Goal: Task Accomplishment & Management: Use online tool/utility

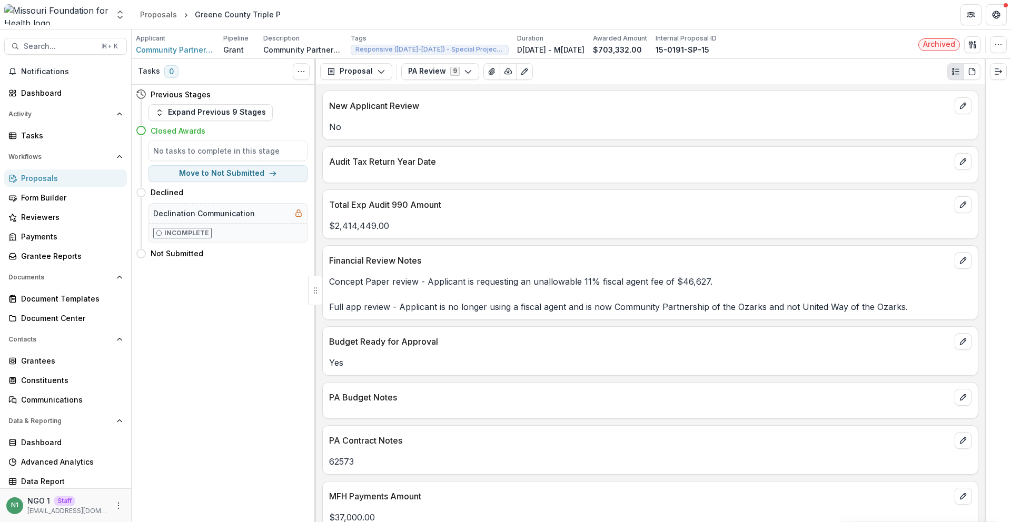
scroll to position [136, 0]
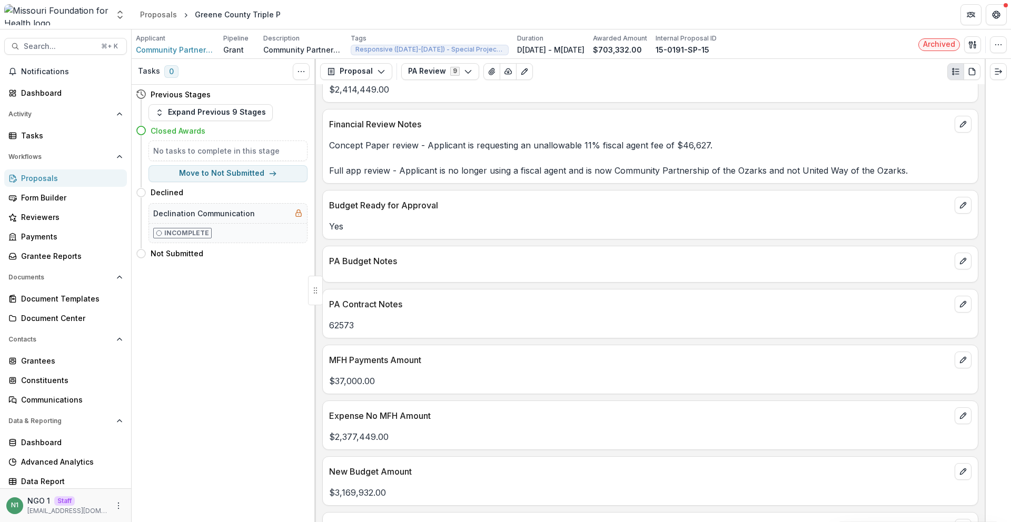
click at [56, 183] on div "Proposals" at bounding box center [69, 178] width 97 height 11
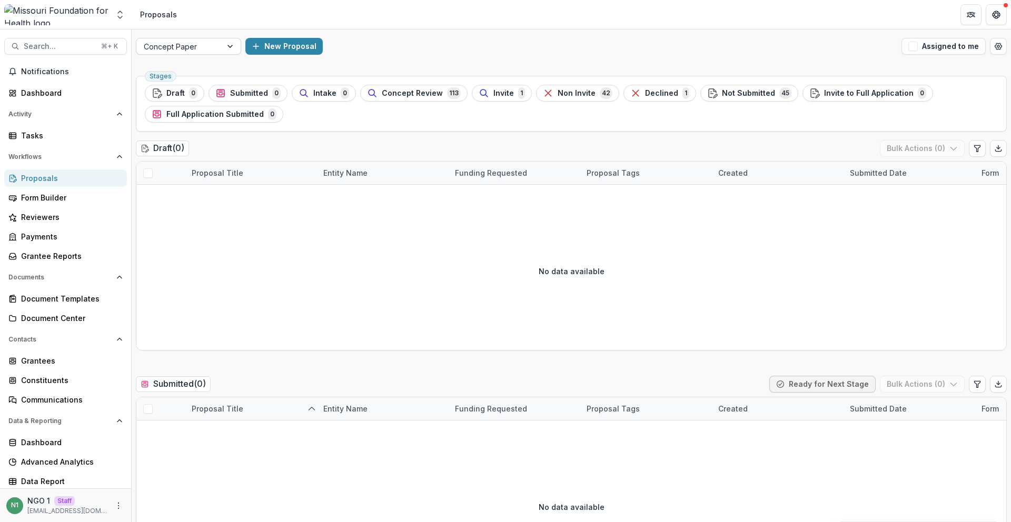
click at [198, 43] on div at bounding box center [179, 46] width 71 height 13
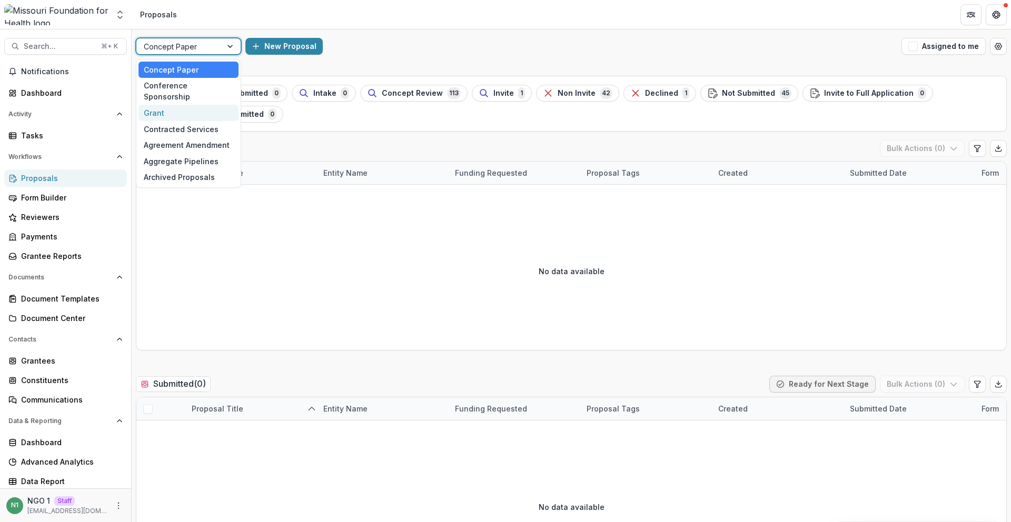
click at [187, 105] on div "Grant" at bounding box center [188, 113] width 100 height 16
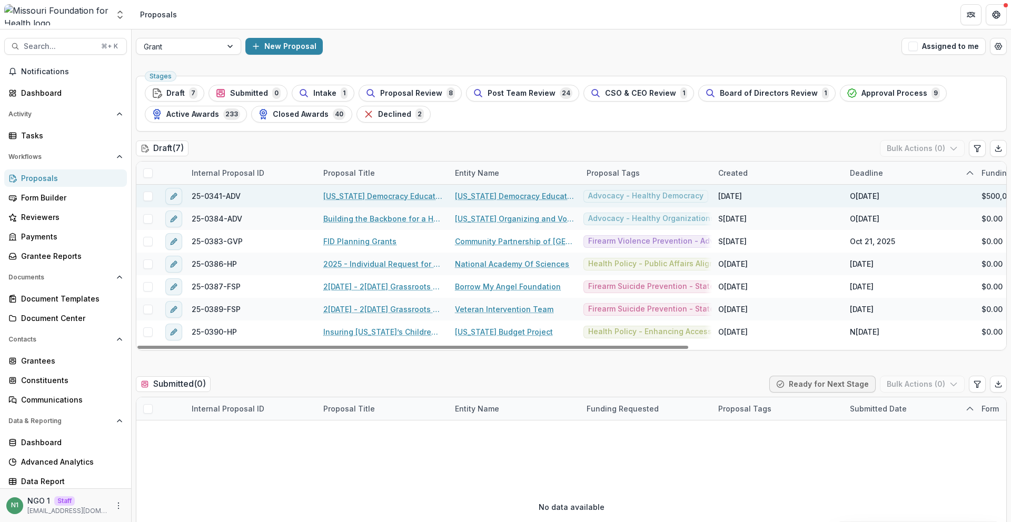
drag, startPoint x: 231, startPoint y: 193, endPoint x: 251, endPoint y: 200, distance: 20.6
click at [232, 193] on span "25-0341-ADV" at bounding box center [216, 196] width 49 height 11
click at [345, 195] on link "Missouri Democracy Education Fund" at bounding box center [382, 196] width 119 height 11
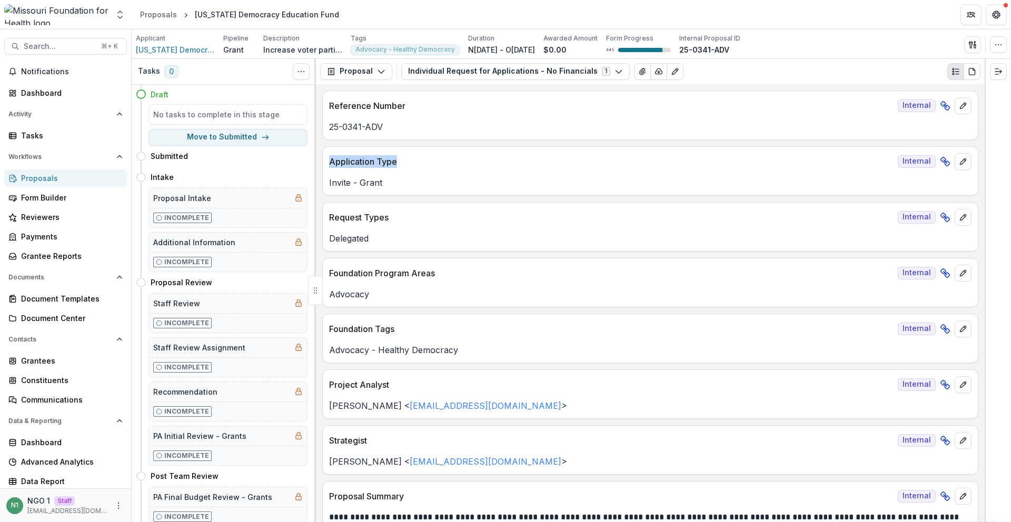
drag, startPoint x: 416, startPoint y: 163, endPoint x: 328, endPoint y: 157, distance: 88.7
click at [328, 157] on div "Application Type Internal" at bounding box center [650, 158] width 655 height 23
copy p "Application Type"
drag, startPoint x: 403, startPoint y: 215, endPoint x: 330, endPoint y: 215, distance: 73.2
click at [330, 215] on p "Request Types" at bounding box center [611, 217] width 564 height 13
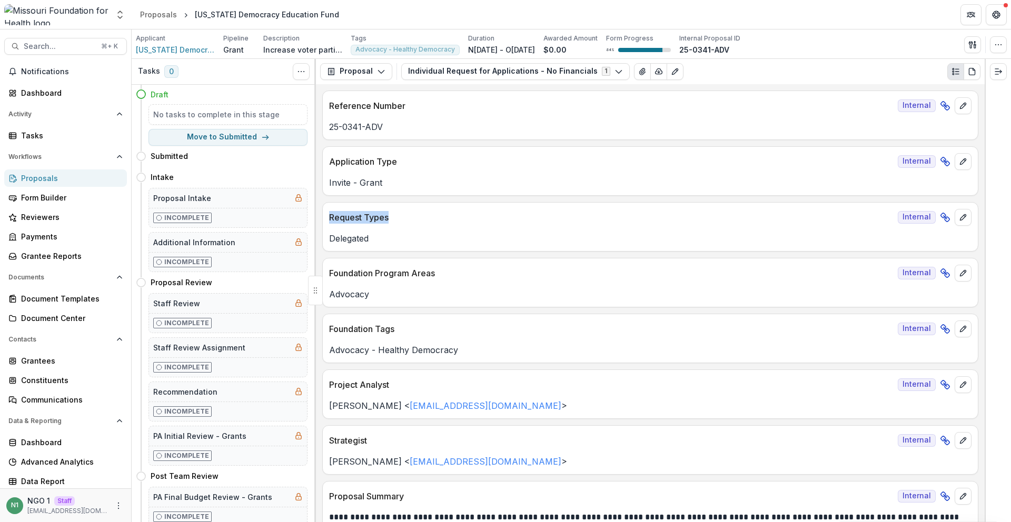
copy p "Request Types"
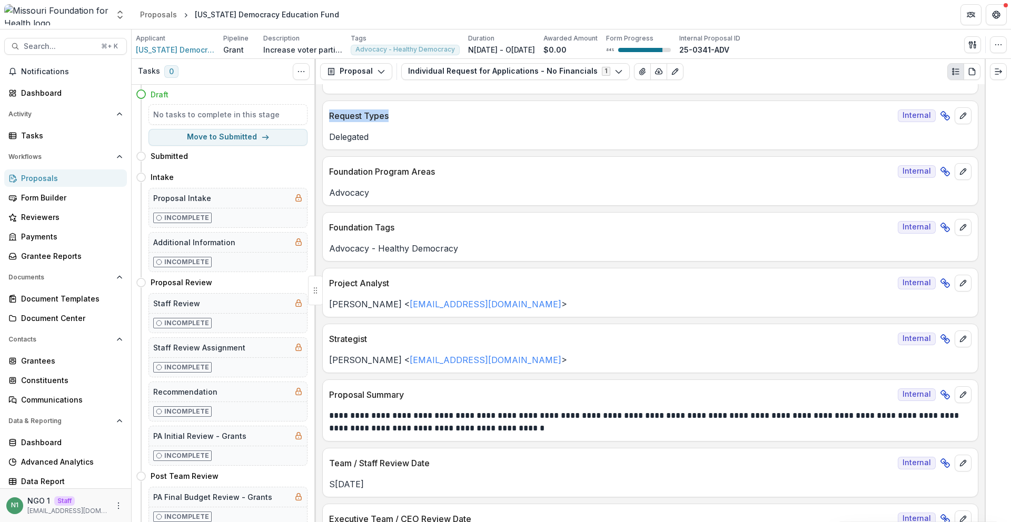
scroll to position [105, 0]
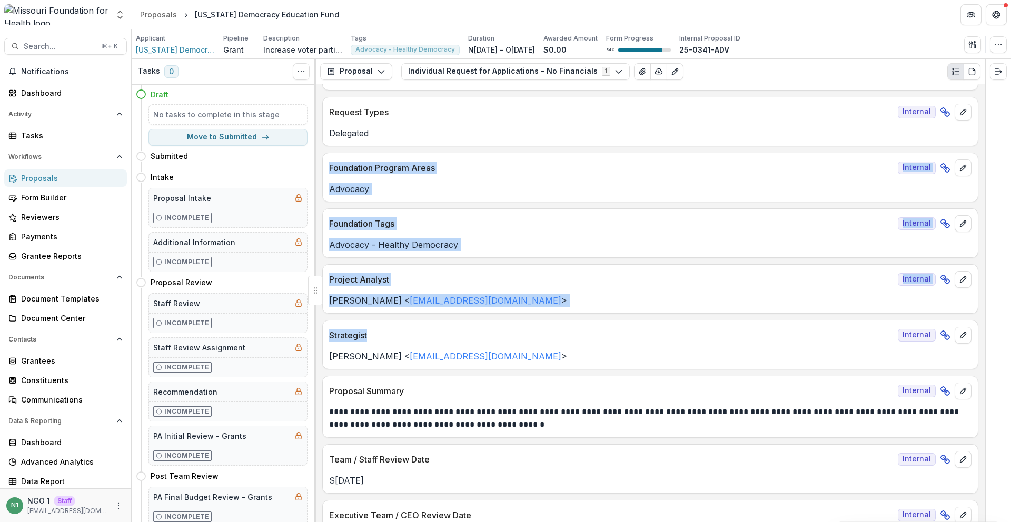
drag, startPoint x: 396, startPoint y: 343, endPoint x: 342, endPoint y: 187, distance: 165.0
click at [325, 155] on div "**********" at bounding box center [650, 303] width 669 height 438
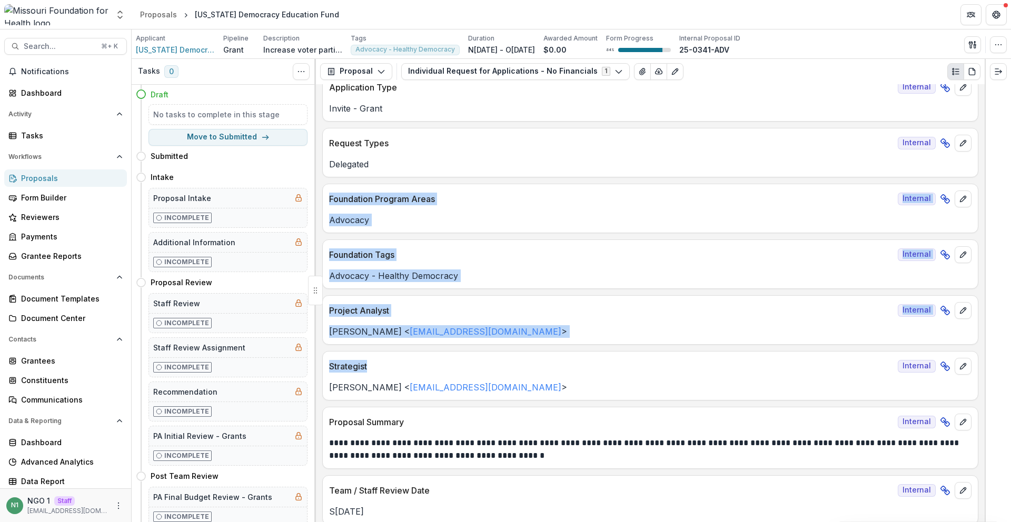
scroll to position [43, 0]
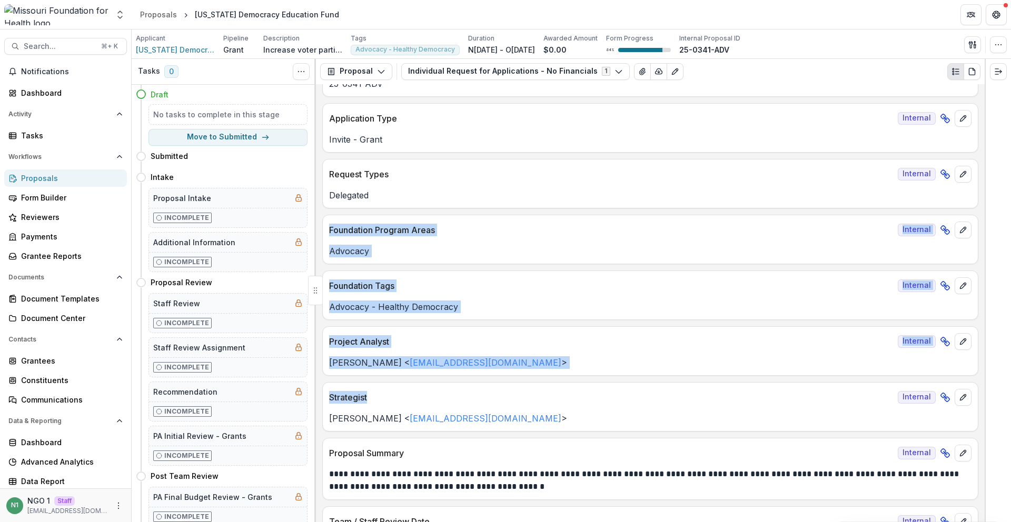
copy div "Foundation Program Areas Internal Advocacy Foundation Tags Internal Advocacy - …"
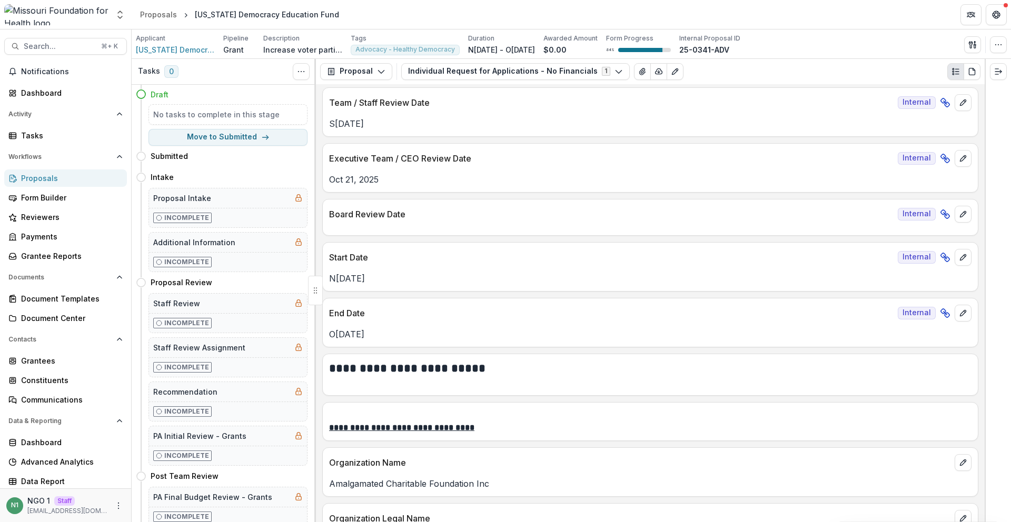
scroll to position [464, 0]
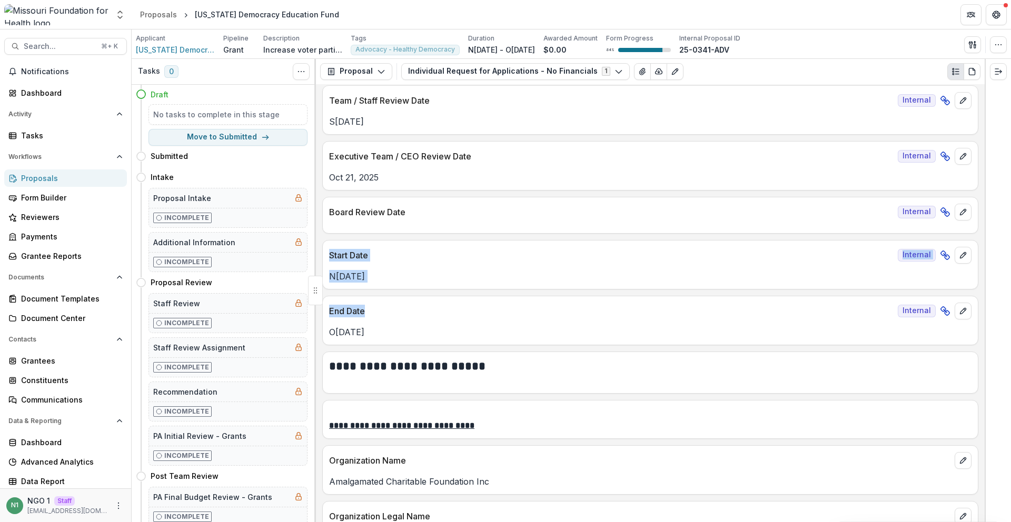
drag, startPoint x: 361, startPoint y: 290, endPoint x: 328, endPoint y: 253, distance: 49.2
click at [328, 253] on div "**********" at bounding box center [650, 303] width 669 height 438
copy div "Start Date Internal Nov 01, 2025 End Date"
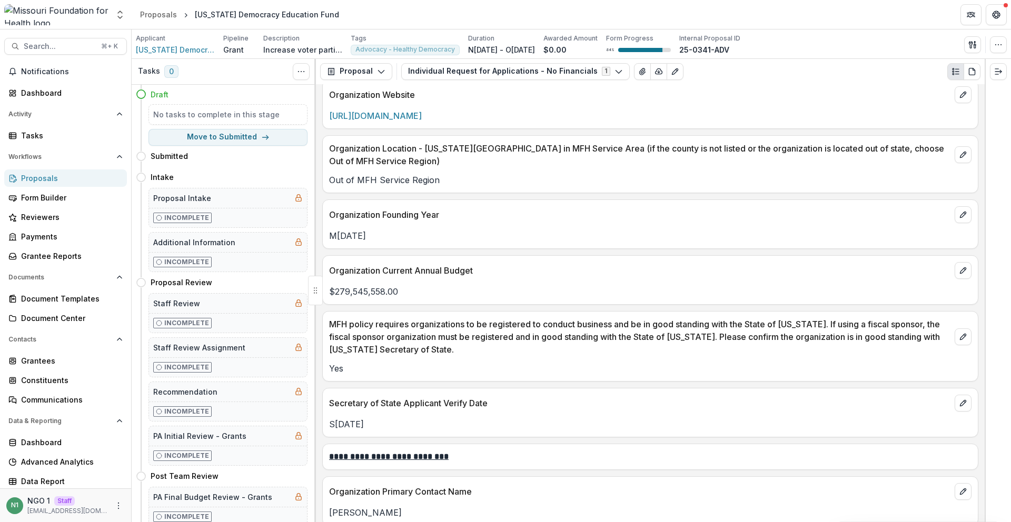
scroll to position [1433, 0]
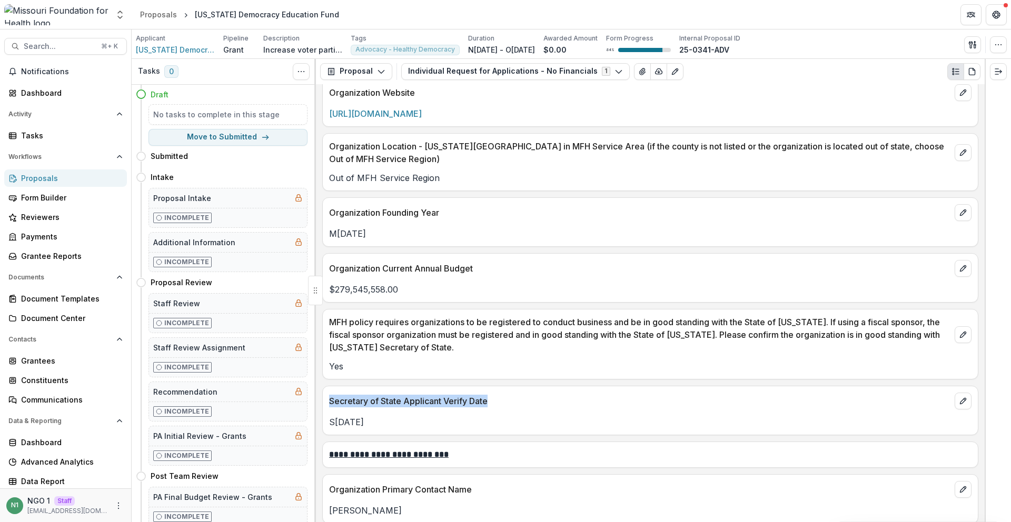
drag, startPoint x: 505, startPoint y: 401, endPoint x: 326, endPoint y: 406, distance: 179.6
click at [326, 406] on div "Secretary of State Applicant Verify Date" at bounding box center [650, 397] width 655 height 23
copy p "Secretary of State Applicant Verify Date"
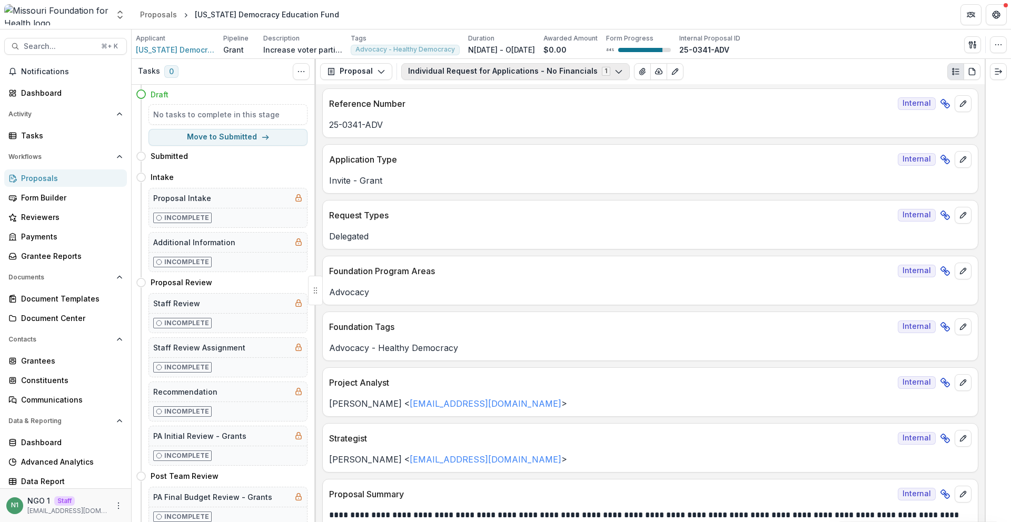
scroll to position [0, 0]
click at [465, 74] on button "Individual Request for Applications - No Financials 1" at bounding box center [515, 71] width 228 height 17
click at [464, 75] on button "Individual Request for Applications - No Financials 1" at bounding box center [515, 71] width 228 height 17
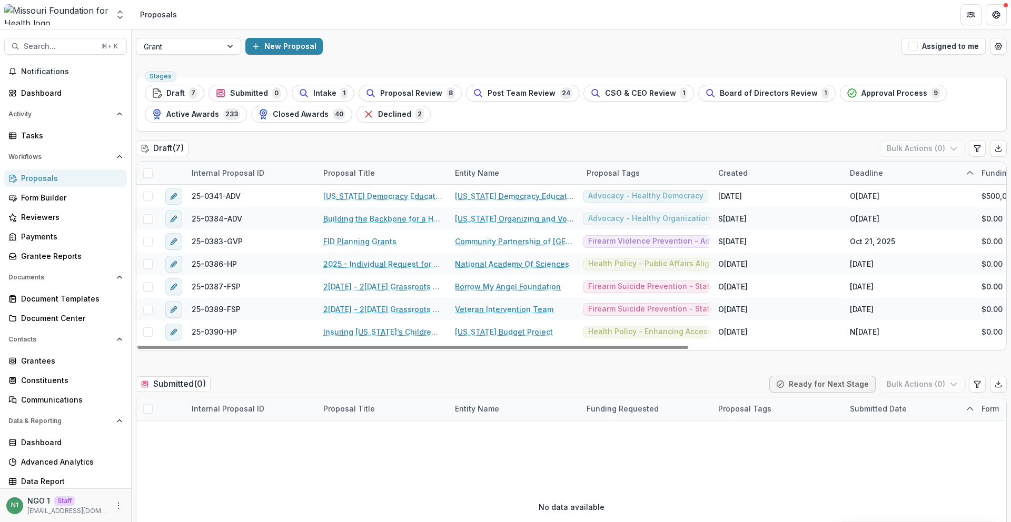
click at [207, 113] on span "Active Awards" at bounding box center [192, 114] width 53 height 9
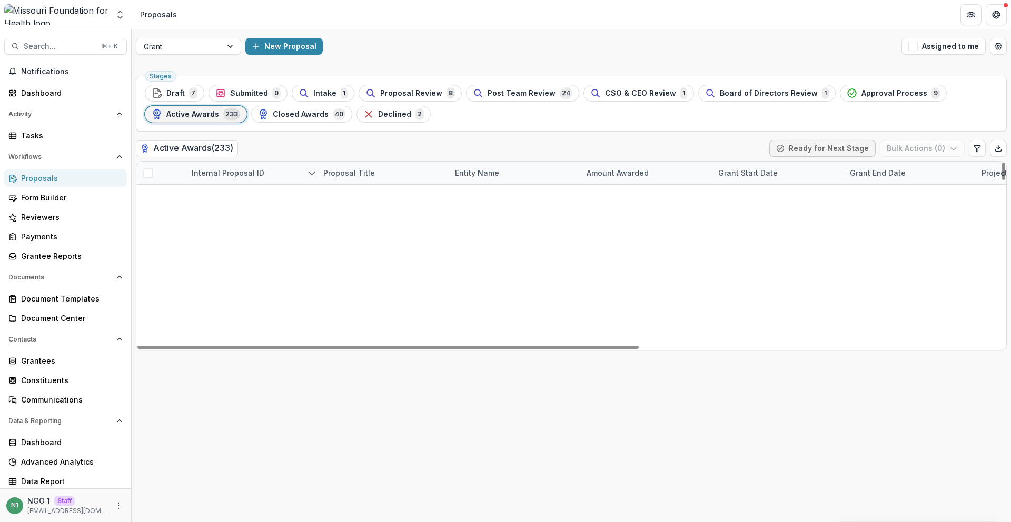
scroll to position [896, 0]
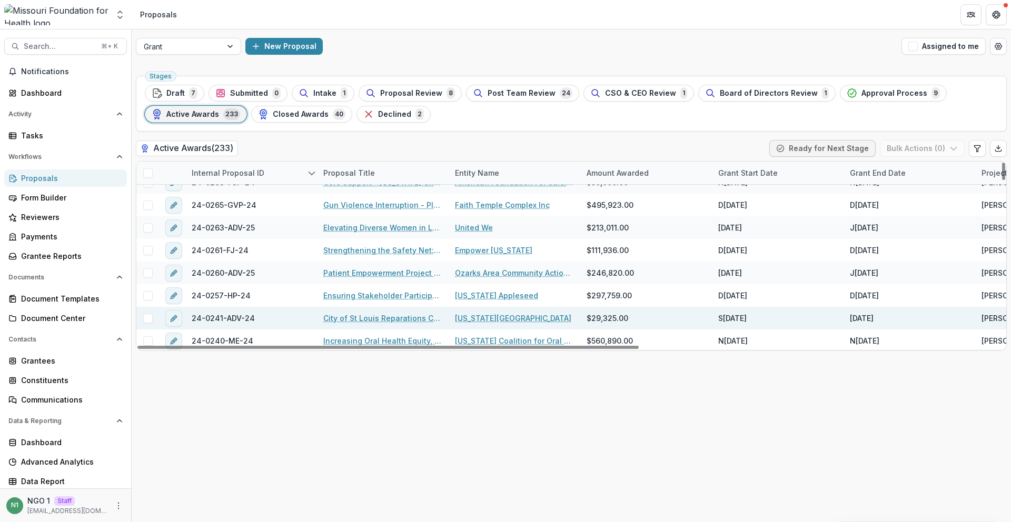
click at [377, 314] on link "City of St Louis Reparations Commission Report" at bounding box center [382, 318] width 119 height 11
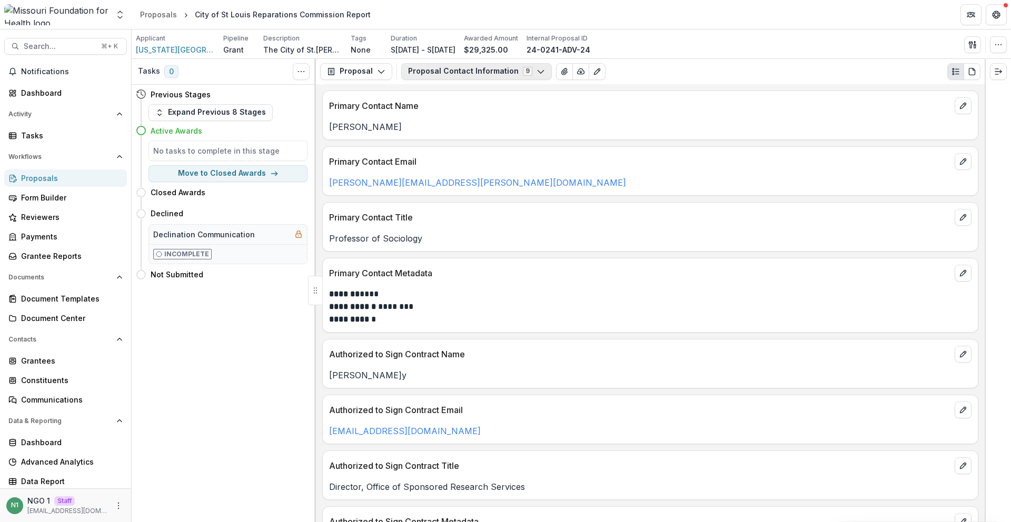
click at [453, 73] on button "Proposal Contact Information 9" at bounding box center [476, 71] width 151 height 17
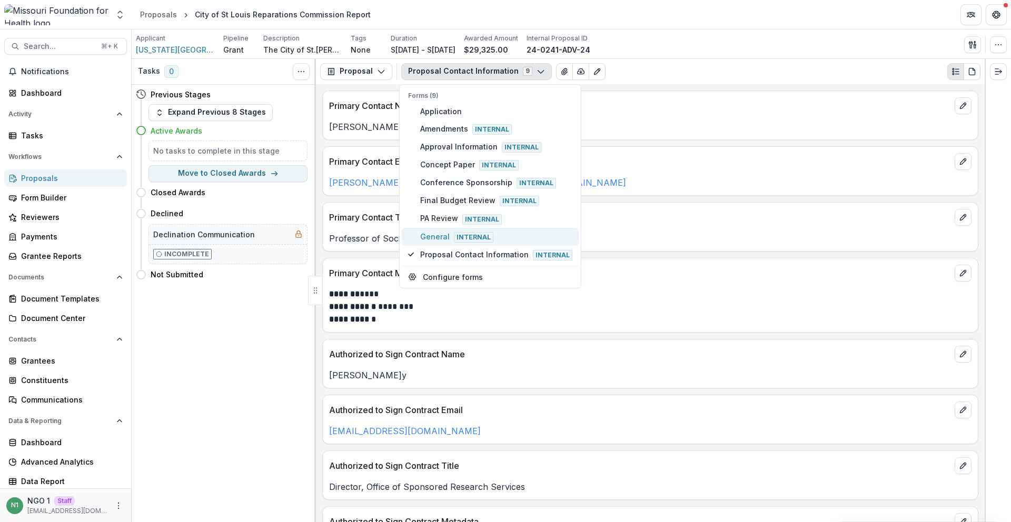
click at [443, 239] on span "General Internal" at bounding box center [496, 237] width 152 height 12
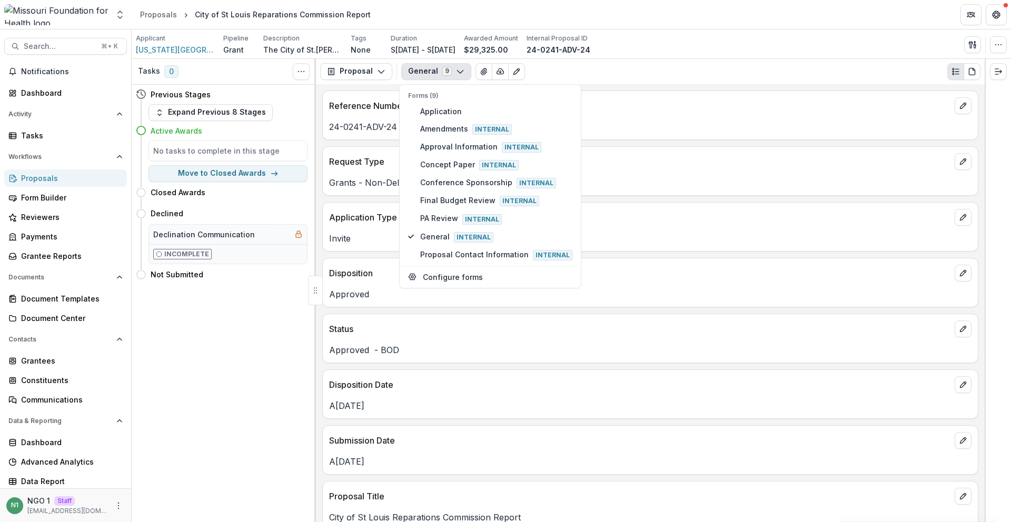
click at [381, 172] on div "Grants - Non-Delegated" at bounding box center [650, 179] width 655 height 19
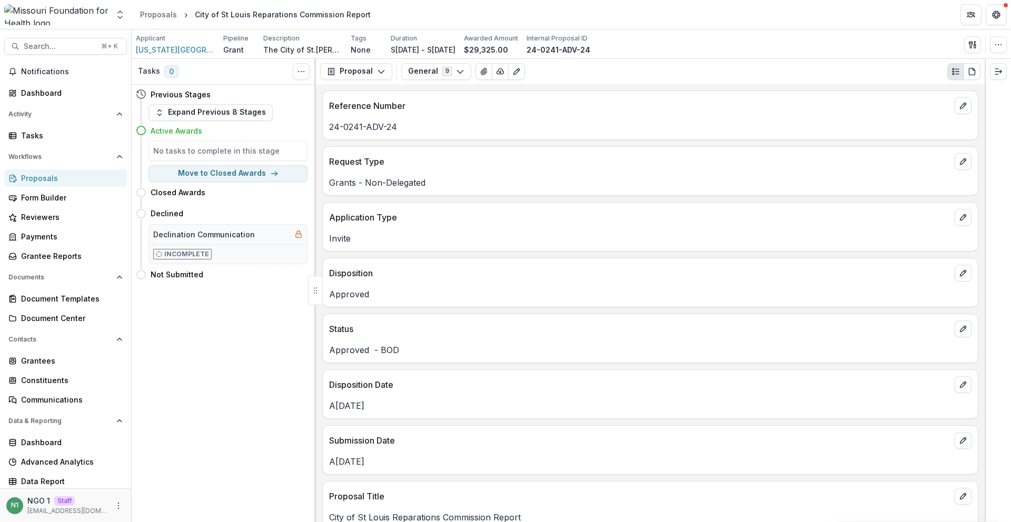
drag, startPoint x: 432, startPoint y: 72, endPoint x: 431, endPoint y: 85, distance: 13.2
click at [432, 73] on button "General 9" at bounding box center [436, 71] width 70 height 17
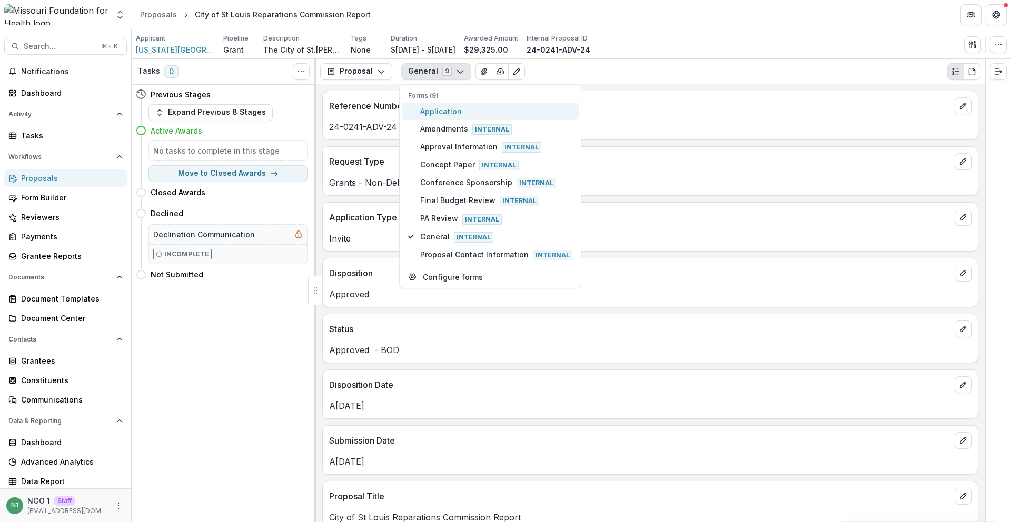
click at [429, 113] on span "Application" at bounding box center [496, 111] width 152 height 11
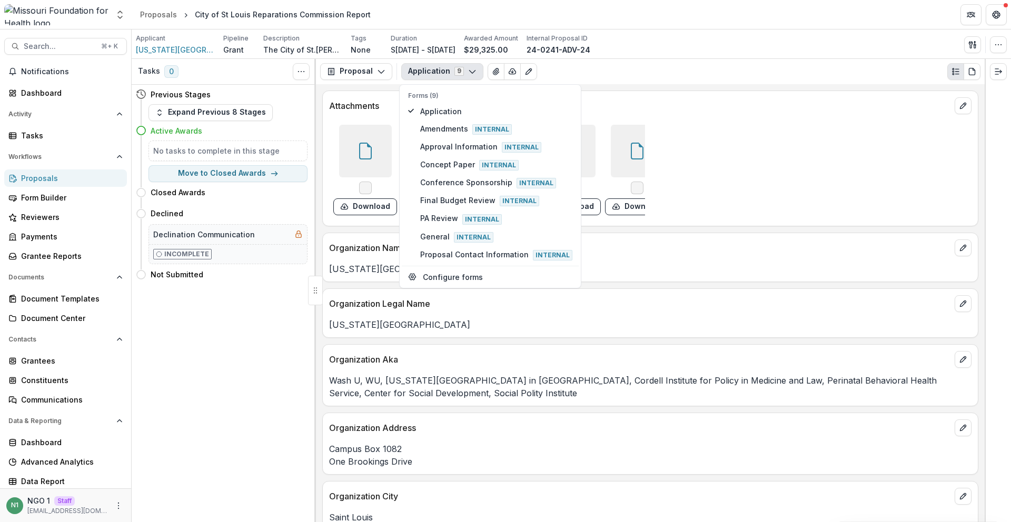
click at [421, 70] on button "Application 9" at bounding box center [442, 71] width 82 height 17
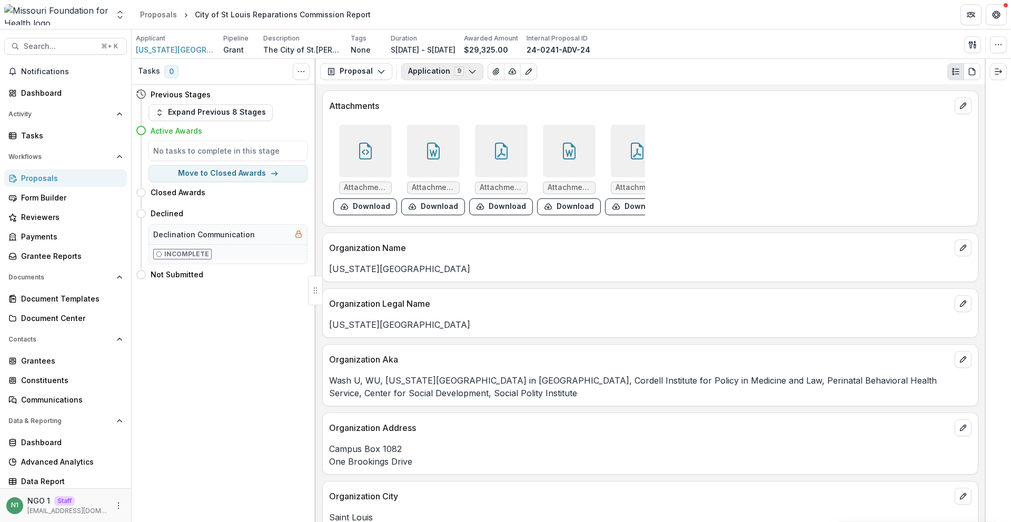
click at [421, 70] on button "Application 9" at bounding box center [442, 71] width 82 height 17
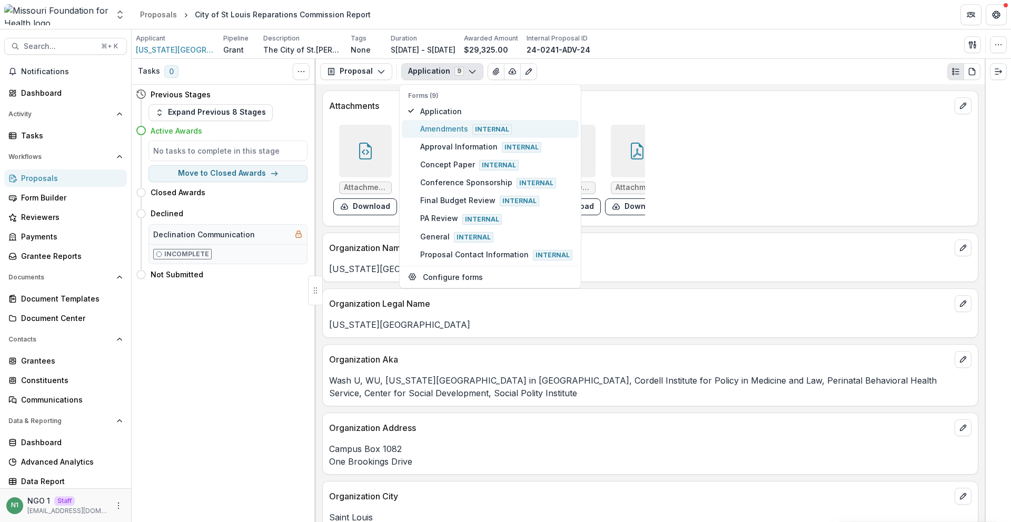
click at [428, 125] on span "Amendments Internal" at bounding box center [496, 129] width 152 height 12
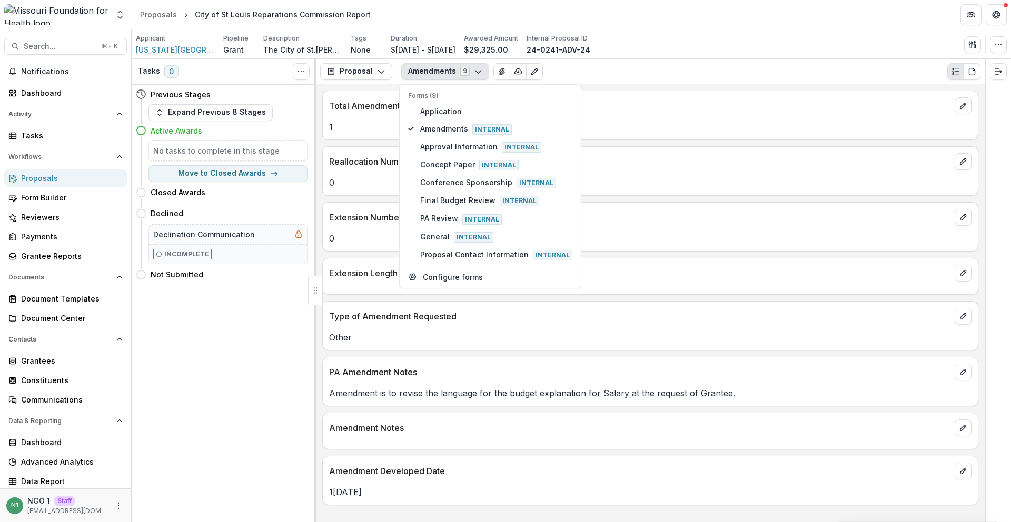
click at [430, 59] on div "Proposal Proposal Payments Reports Grant Agreements Board Summaries Bank Detail…" at bounding box center [650, 71] width 669 height 25
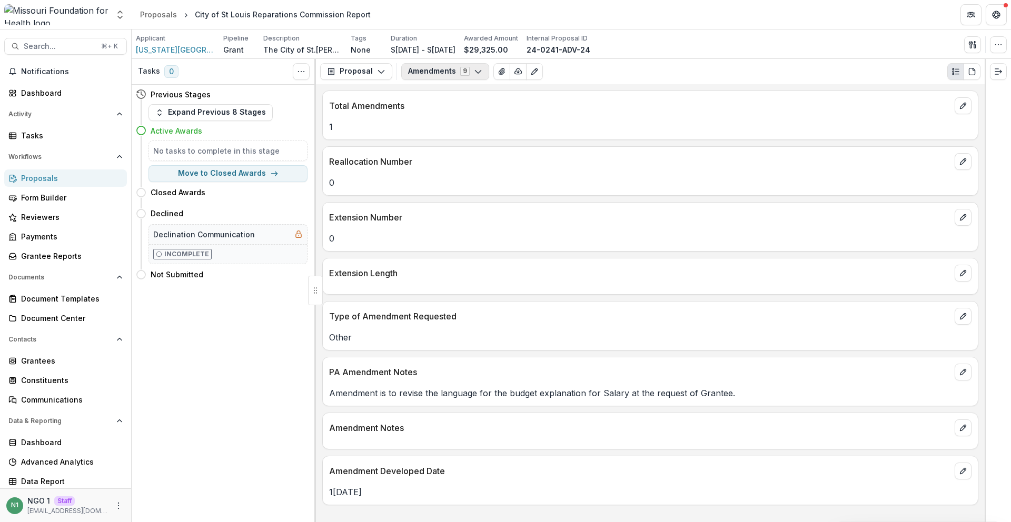
click at [426, 67] on button "Amendments 9" at bounding box center [445, 71] width 88 height 17
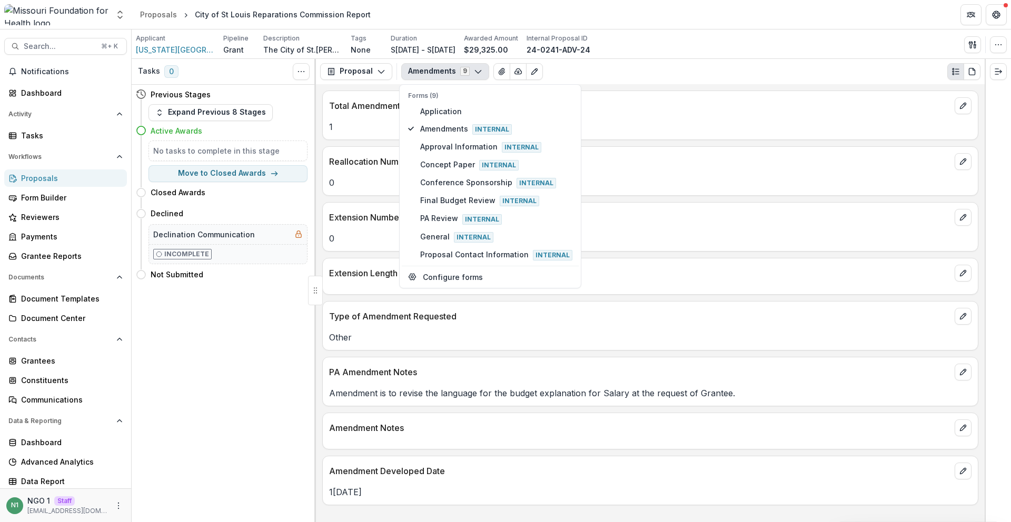
click at [346, 166] on p "Reallocation Number" at bounding box center [639, 161] width 621 height 13
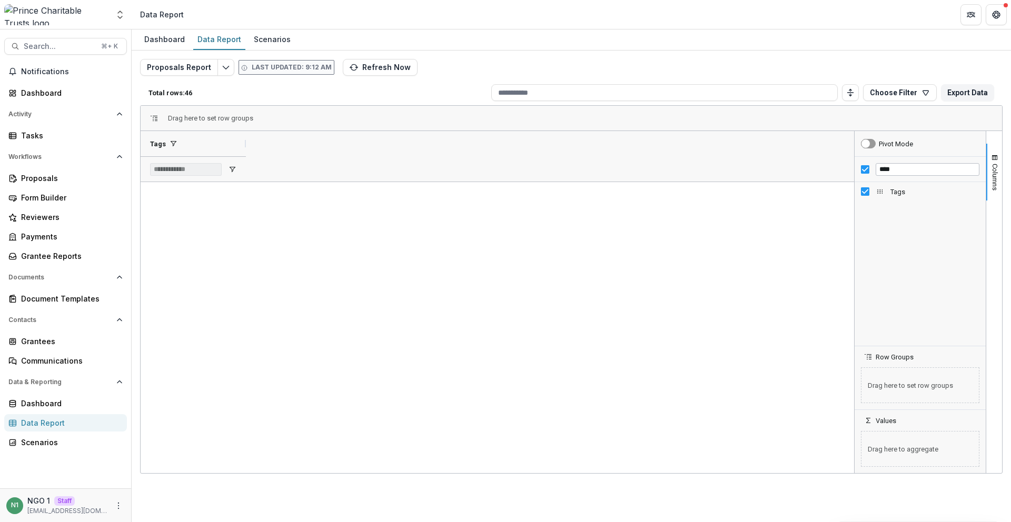
scroll to position [726, 0]
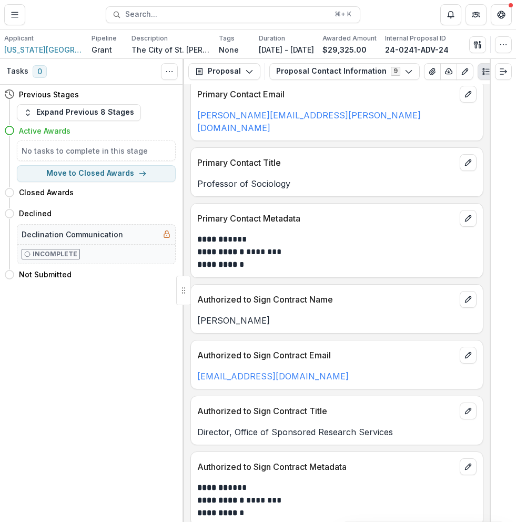
scroll to position [72, 0]
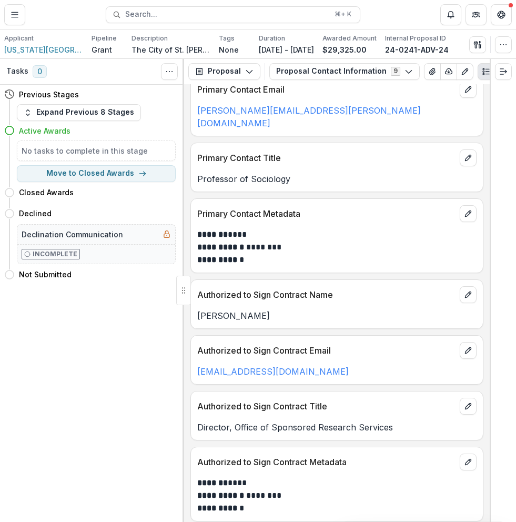
click at [317, 96] on p "Primary Contact Email" at bounding box center [326, 89] width 258 height 13
click at [328, 66] on div "Proposal Proposal Payments Reports Grant Agreements Board Summaries Bank Detail…" at bounding box center [337, 71] width 306 height 25
click at [326, 73] on button "Proposal Contact Information 9" at bounding box center [345, 71] width 151 height 17
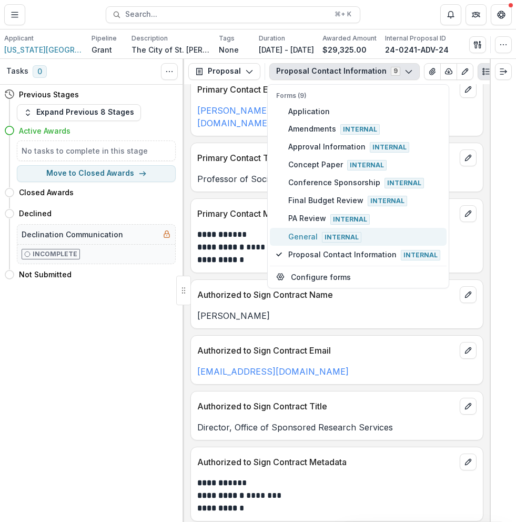
click at [312, 235] on span "General Internal" at bounding box center [364, 237] width 152 height 12
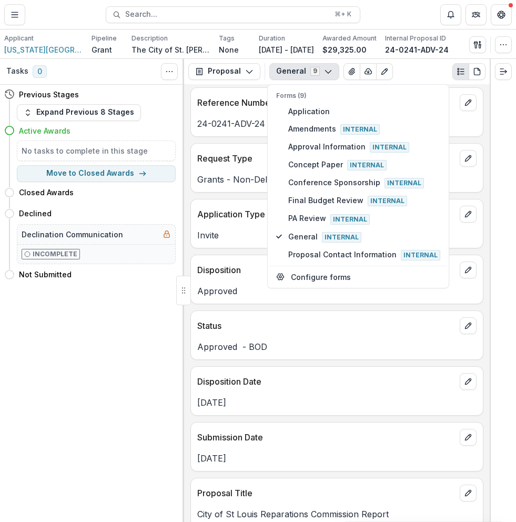
scroll to position [0, 0]
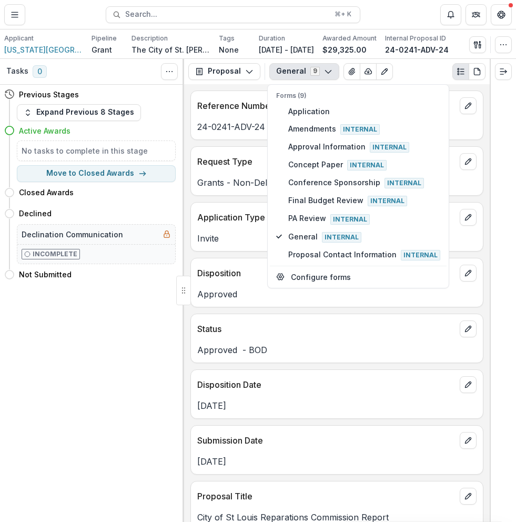
click at [217, 271] on div "Disposition" at bounding box center [337, 269] width 292 height 23
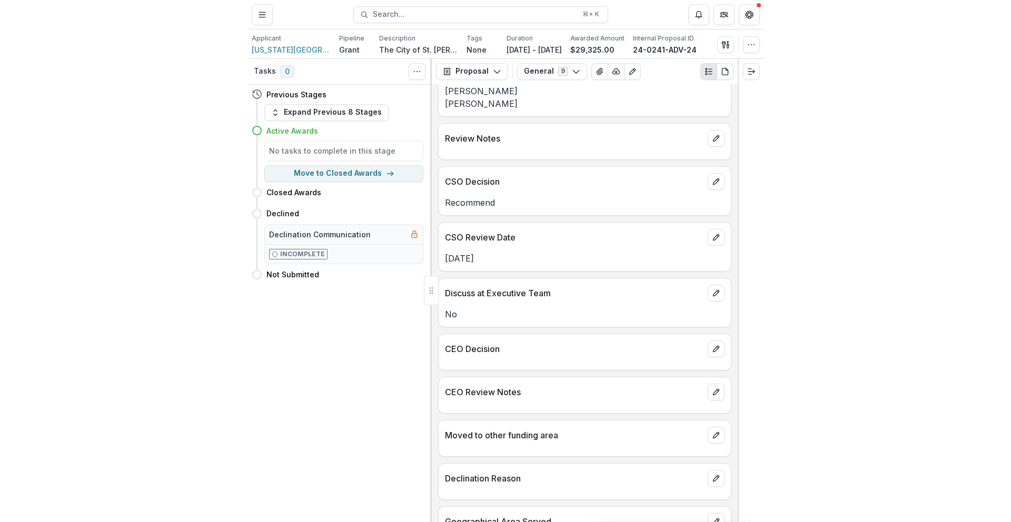
scroll to position [3215, 0]
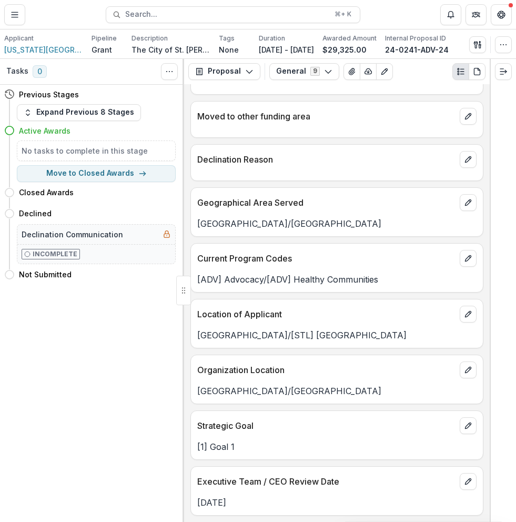
click at [288, 208] on p "Geographical Area Served" at bounding box center [326, 202] width 258 height 13
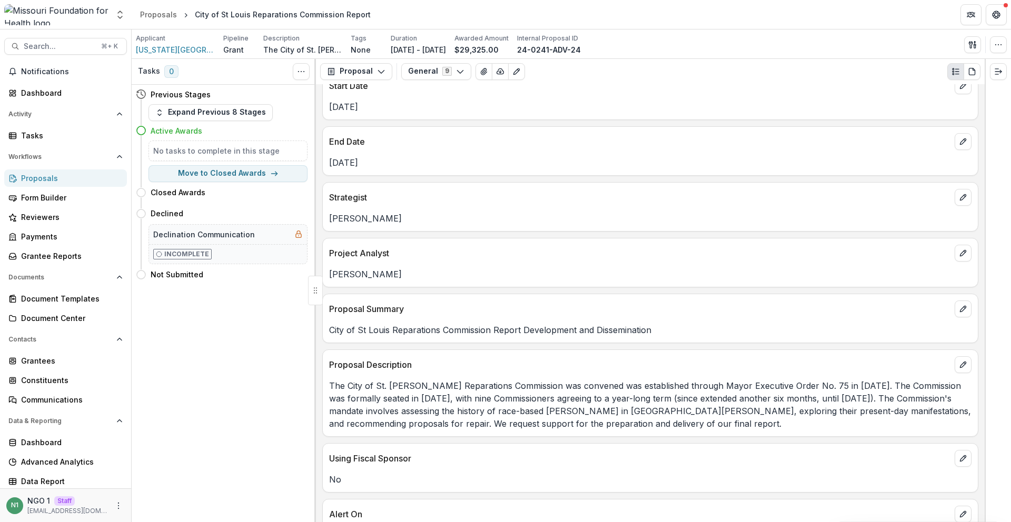
scroll to position [687, 0]
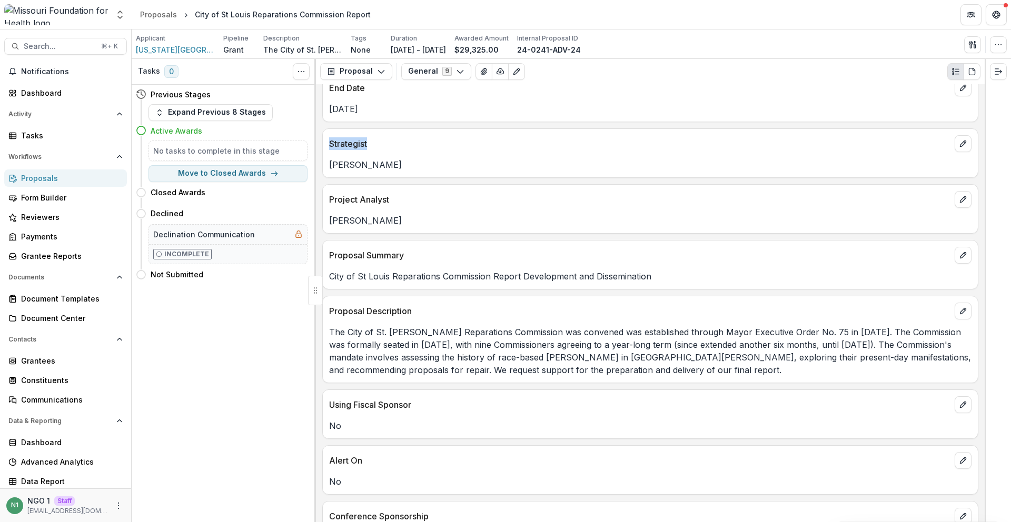
drag, startPoint x: 343, startPoint y: 143, endPoint x: 392, endPoint y: 144, distance: 49.0
click at [392, 144] on p "Strategist" at bounding box center [639, 143] width 621 height 13
copy p "Strategist"
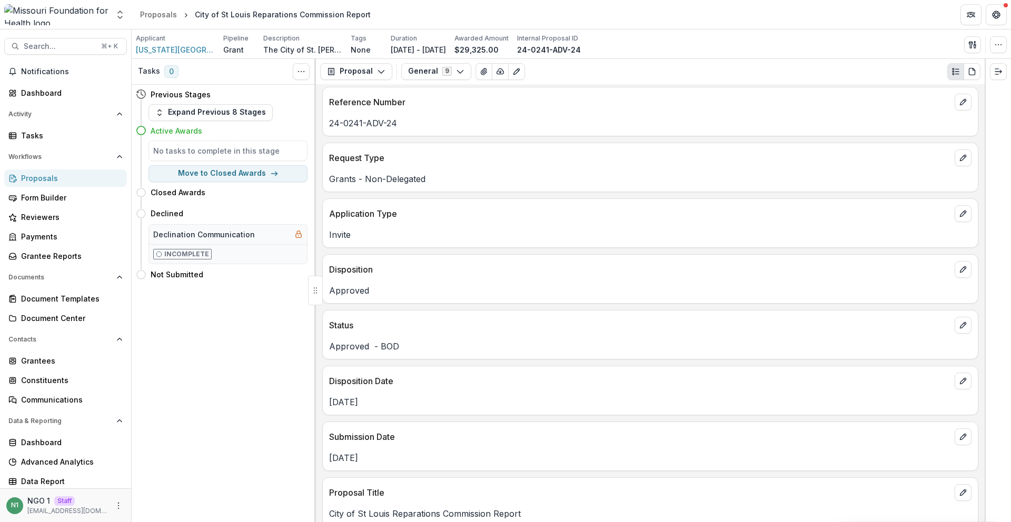
scroll to position [0, 0]
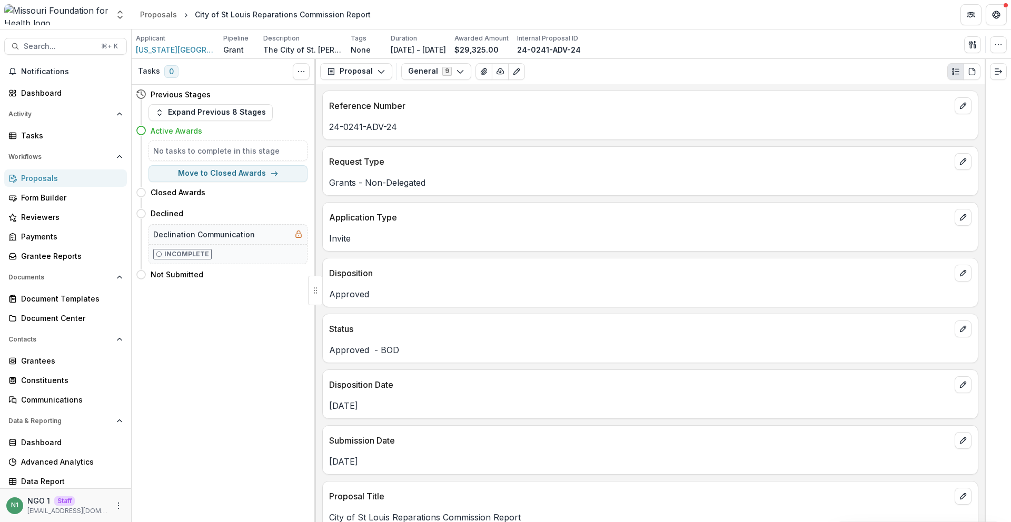
click at [492, 266] on div "Disposition" at bounding box center [650, 269] width 655 height 23
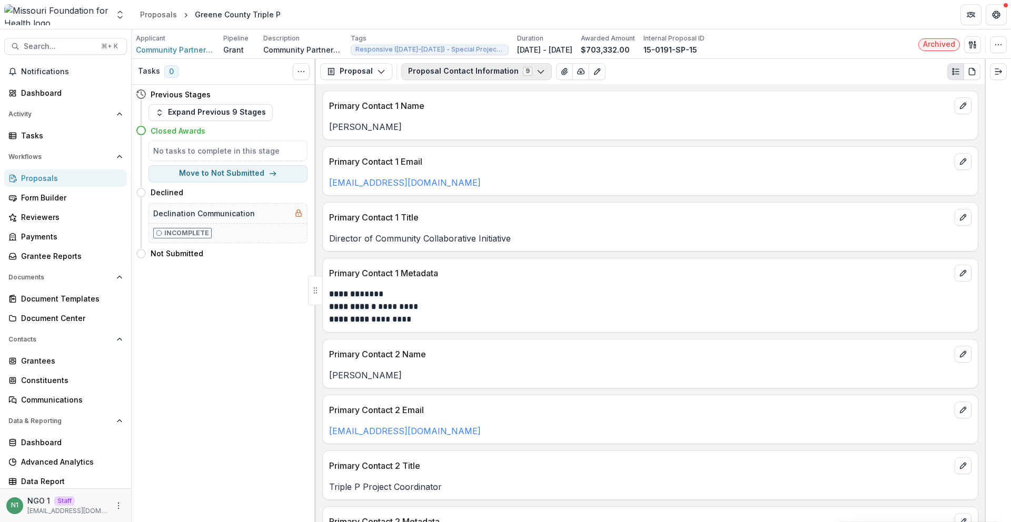
click at [444, 73] on button "Proposal Contact Information 9" at bounding box center [476, 71] width 151 height 17
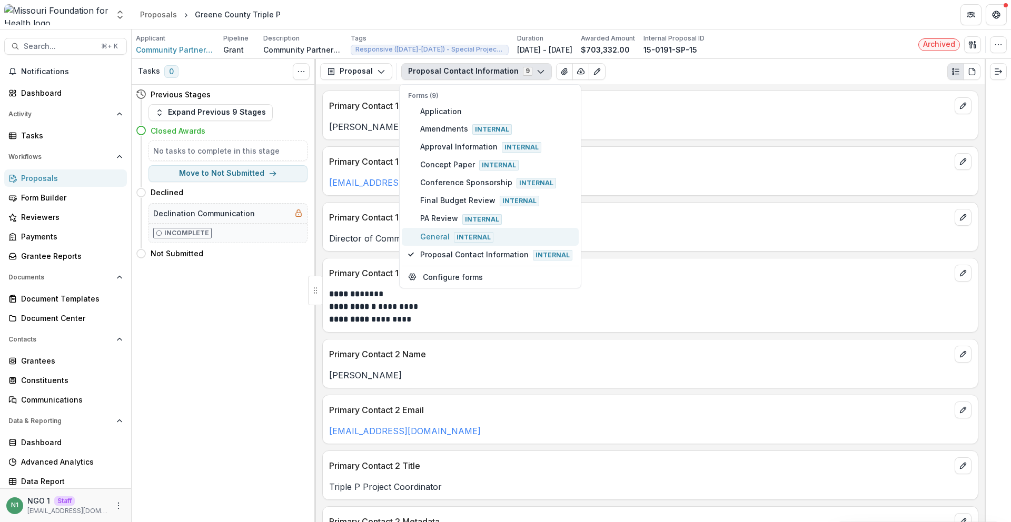
click at [420, 238] on span "General Internal" at bounding box center [496, 237] width 152 height 12
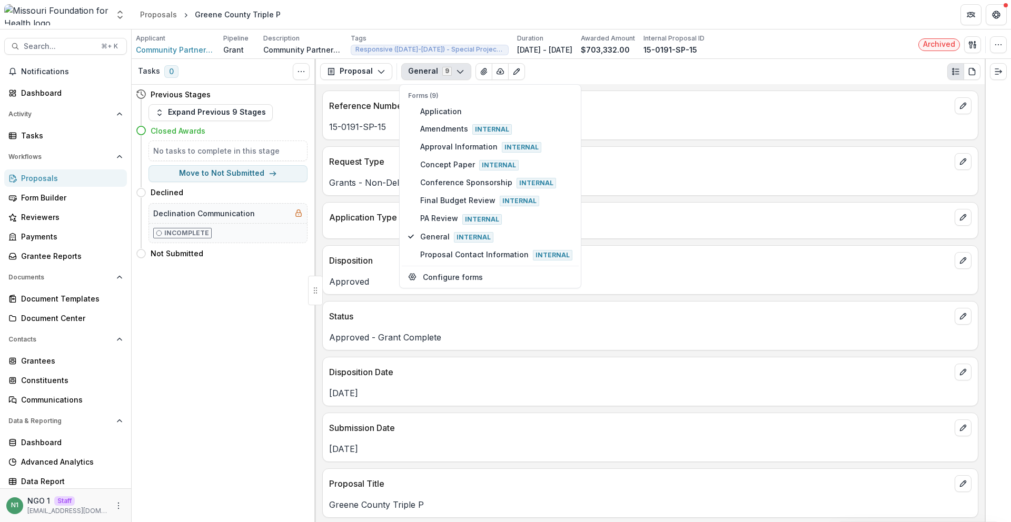
click at [367, 271] on div "Approved" at bounding box center [650, 278] width 655 height 19
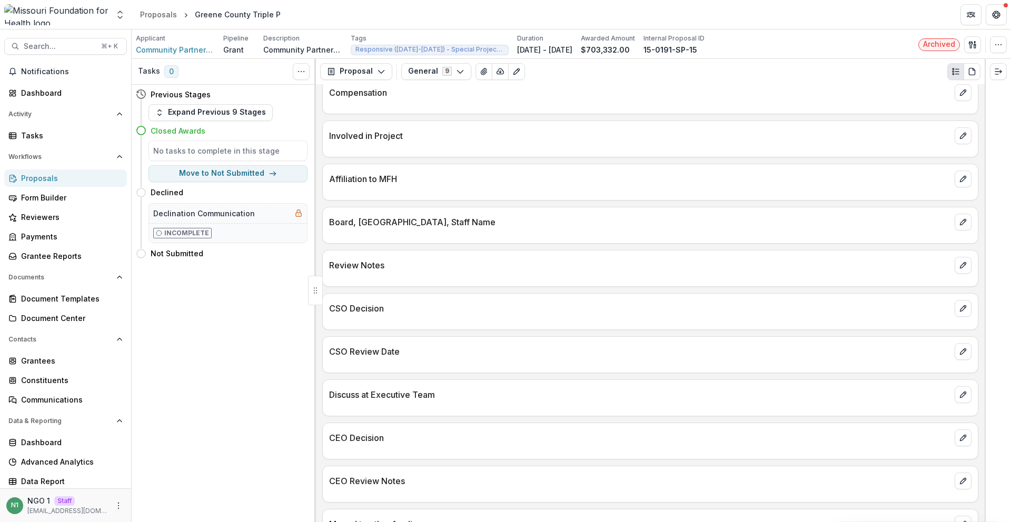
scroll to position [1688, 0]
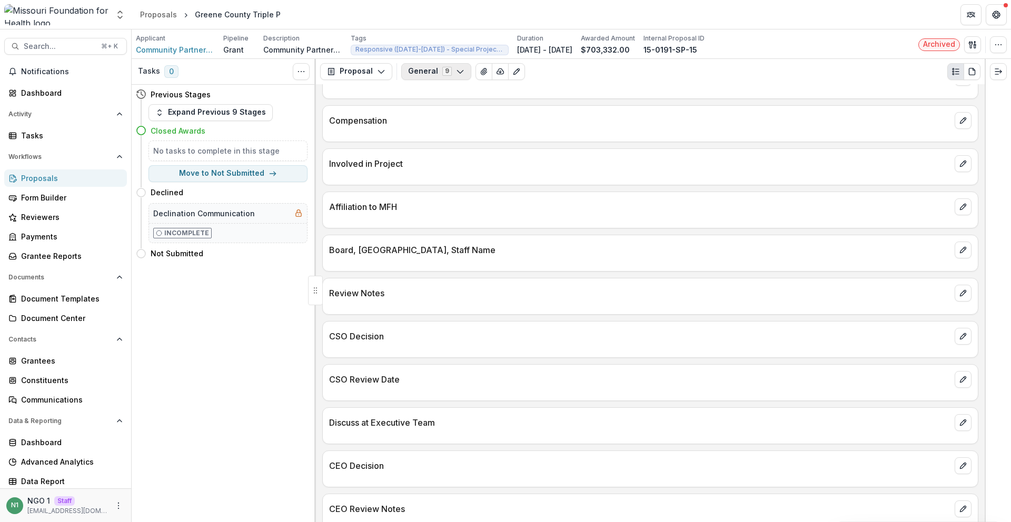
drag, startPoint x: 430, startPoint y: 75, endPoint x: 439, endPoint y: 105, distance: 31.0
click at [430, 75] on button "General 9" at bounding box center [436, 71] width 70 height 17
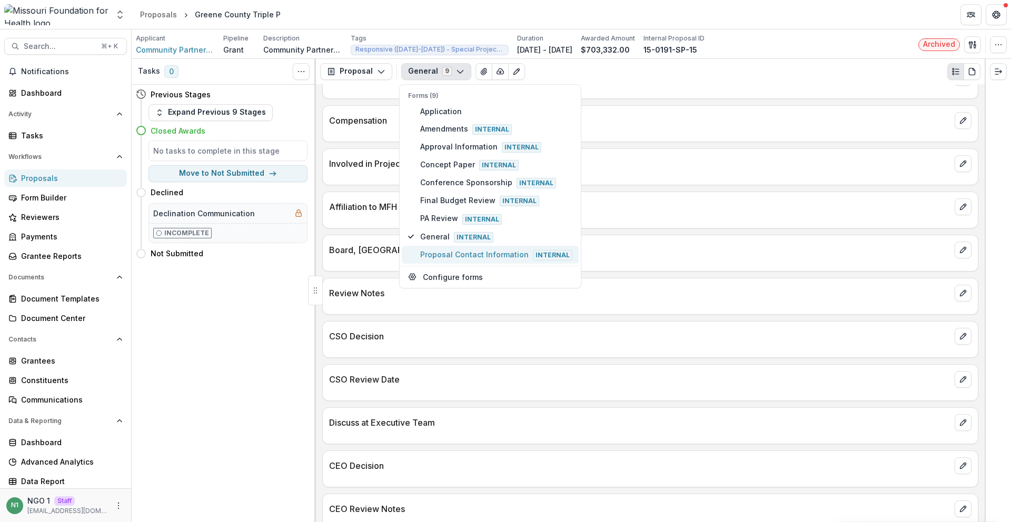
click at [443, 262] on button "Proposal Contact Information Internal" at bounding box center [490, 255] width 177 height 18
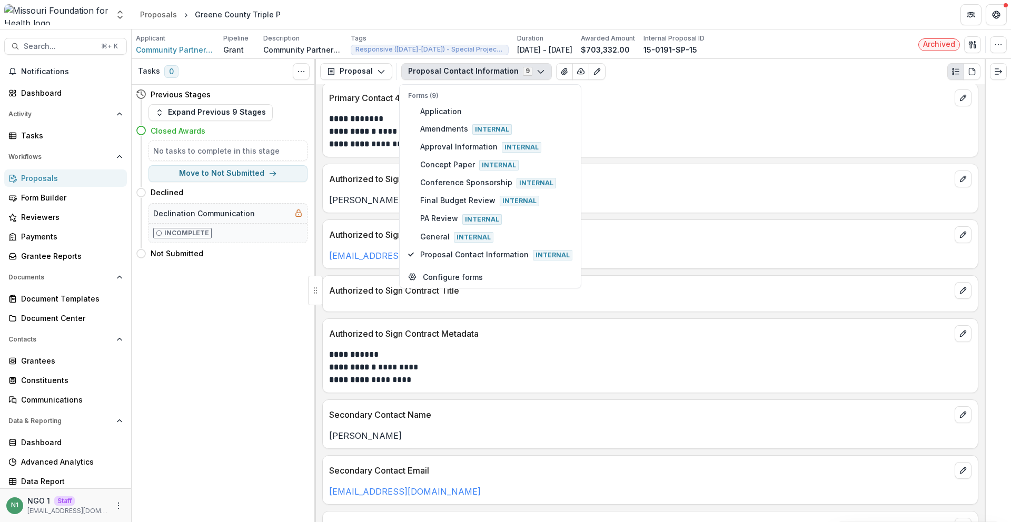
click at [461, 383] on p "**********" at bounding box center [648, 373] width 639 height 25
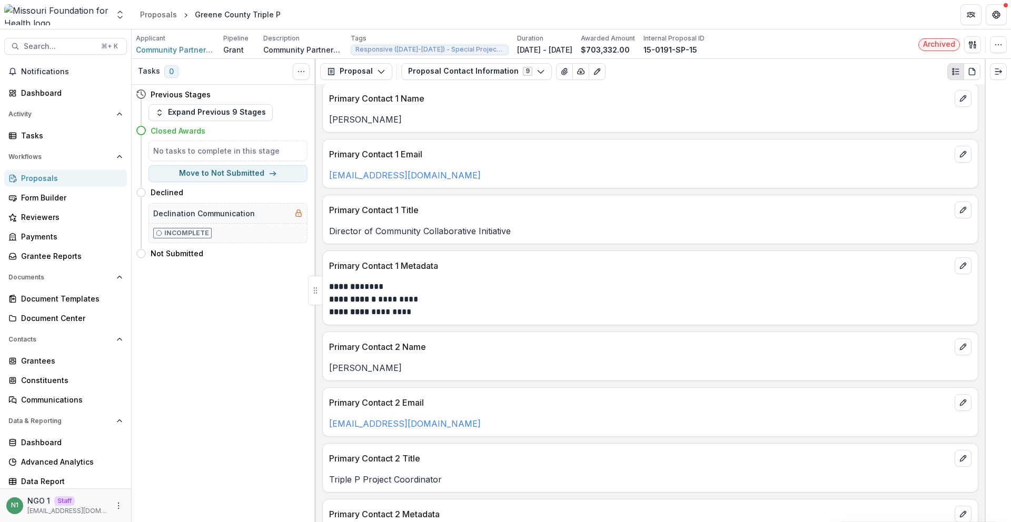
scroll to position [0, 0]
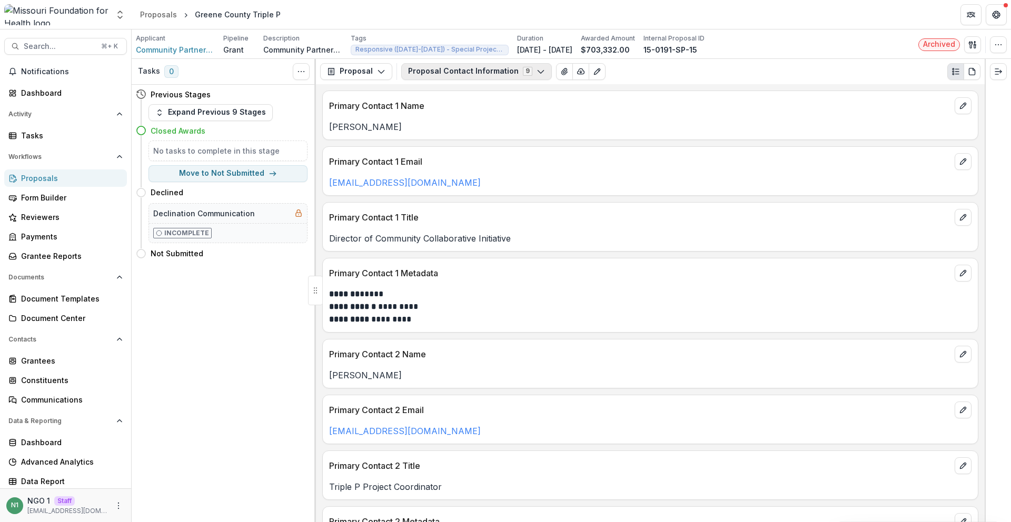
click at [451, 73] on button "Proposal Contact Information 9" at bounding box center [476, 71] width 151 height 17
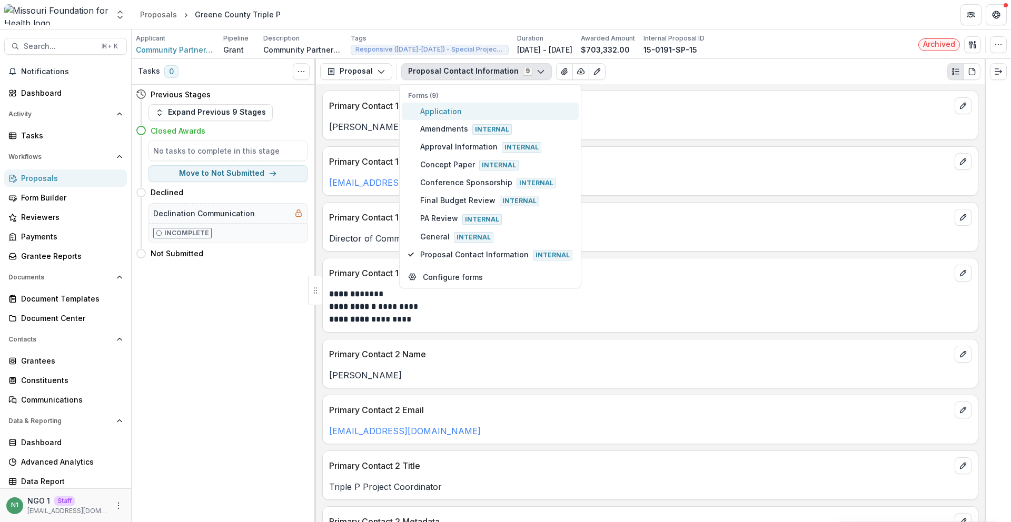
click at [440, 112] on span "Application" at bounding box center [496, 111] width 152 height 11
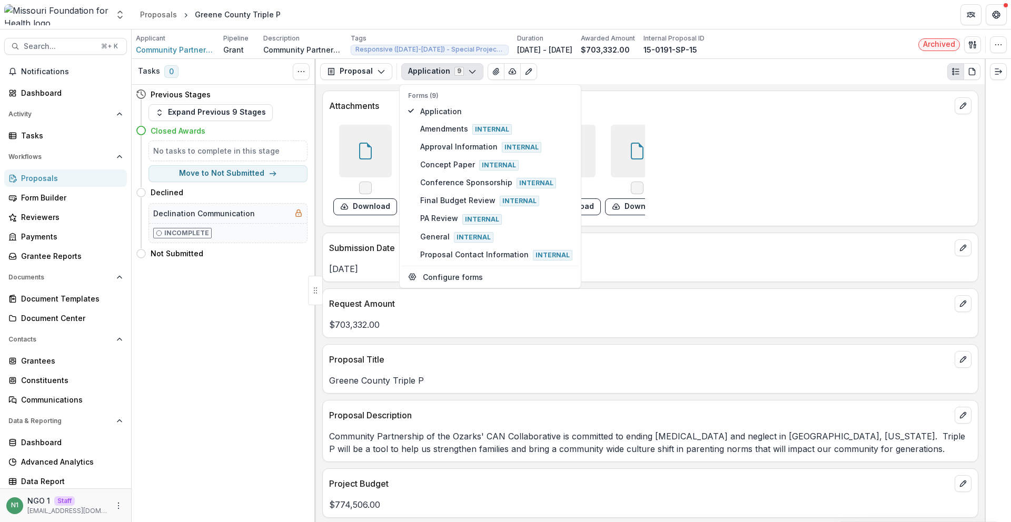
click at [427, 68] on button "Application 9" at bounding box center [442, 71] width 82 height 17
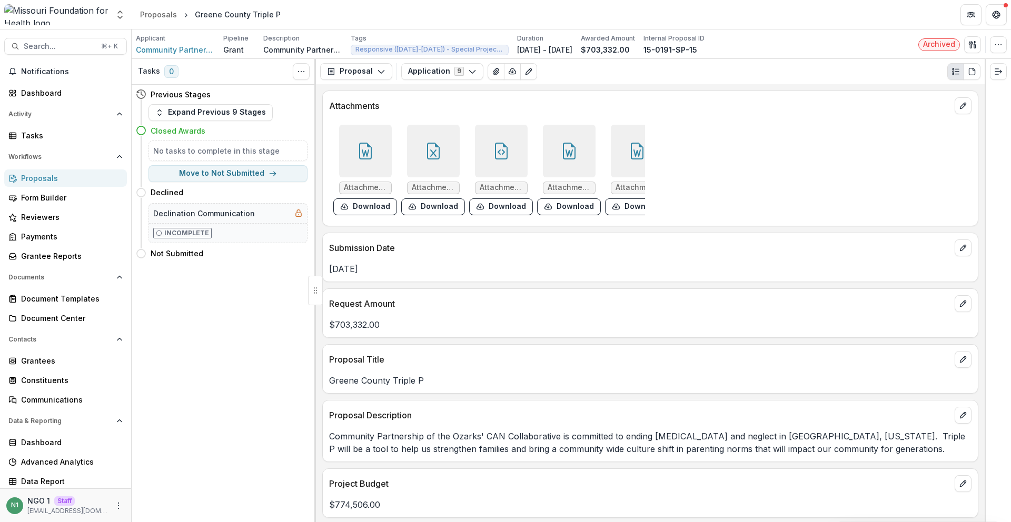
click at [435, 81] on div "Proposal Proposal Payments Reports Grant Agreements Board Summaries Bank Detail…" at bounding box center [650, 71] width 669 height 25
click at [443, 73] on button "Application 9" at bounding box center [442, 71] width 82 height 17
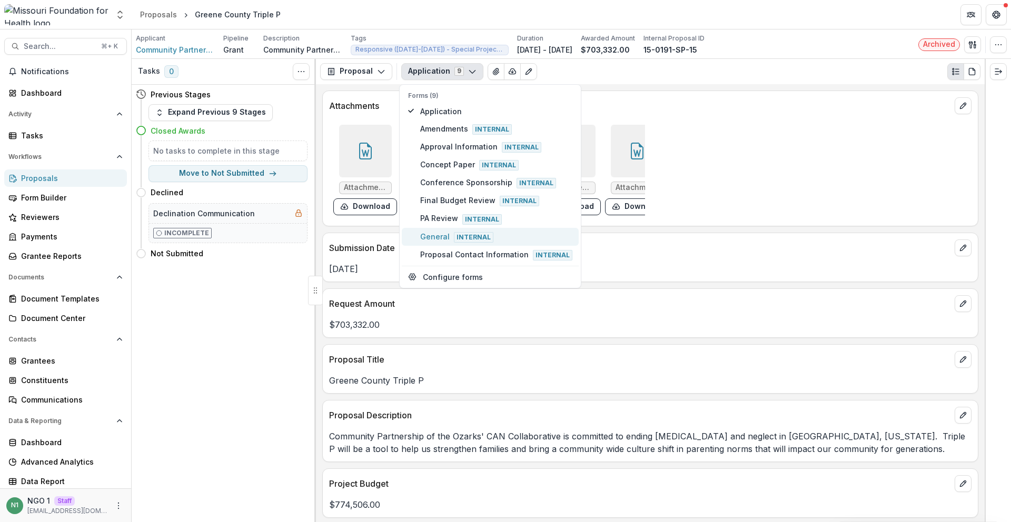
click at [434, 234] on span "General Internal" at bounding box center [496, 237] width 152 height 12
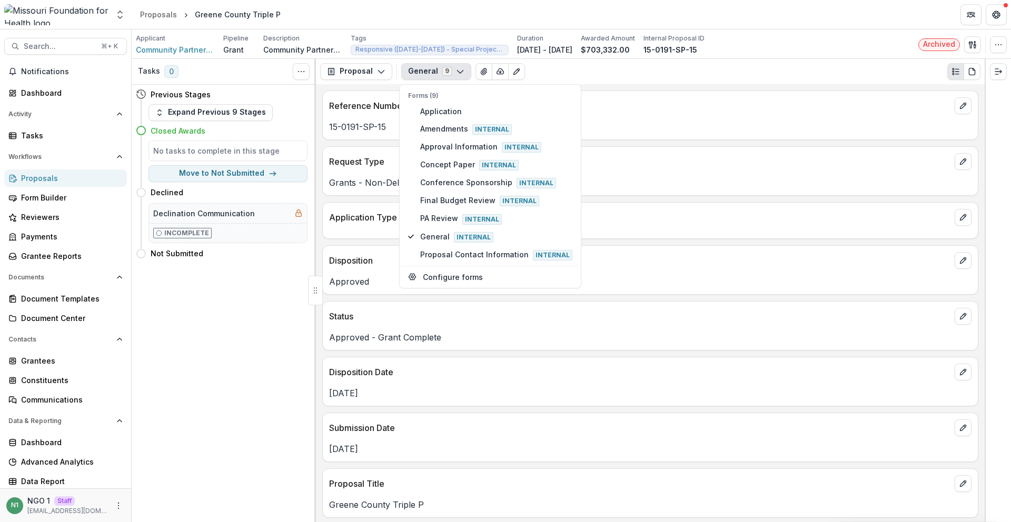
click at [392, 364] on div "Disposition Date" at bounding box center [650, 368] width 655 height 23
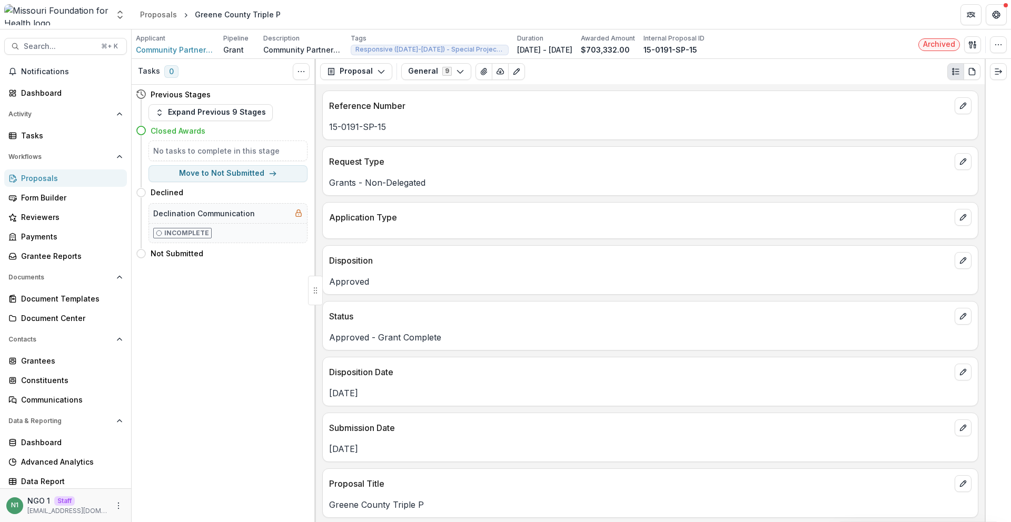
click at [483, 157] on p "Request Type" at bounding box center [639, 161] width 621 height 13
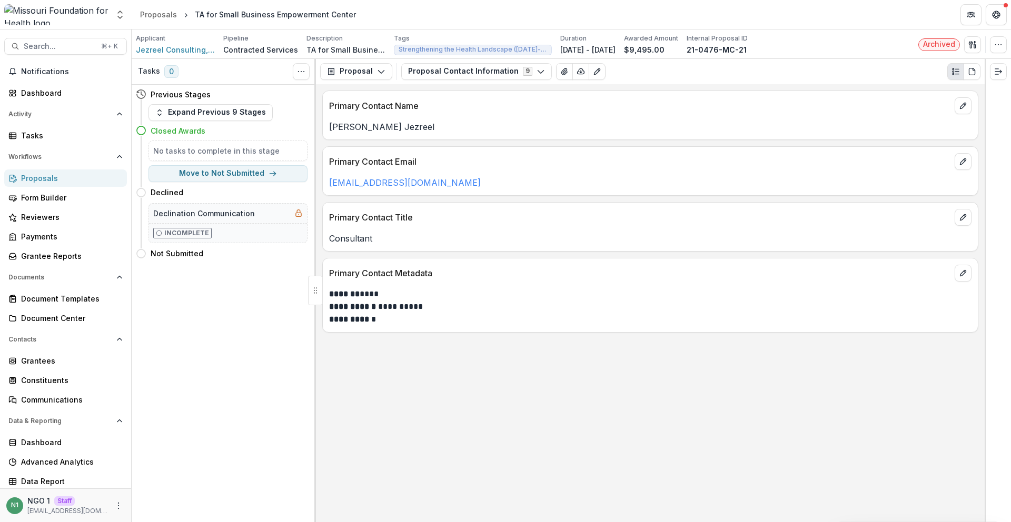
click at [450, 81] on div "Proposal Proposal Payments Reports Grant Agreements Board Summaries Bank Detail…" at bounding box center [650, 71] width 669 height 25
click at [452, 77] on button "Proposal Contact Information 9" at bounding box center [476, 71] width 151 height 17
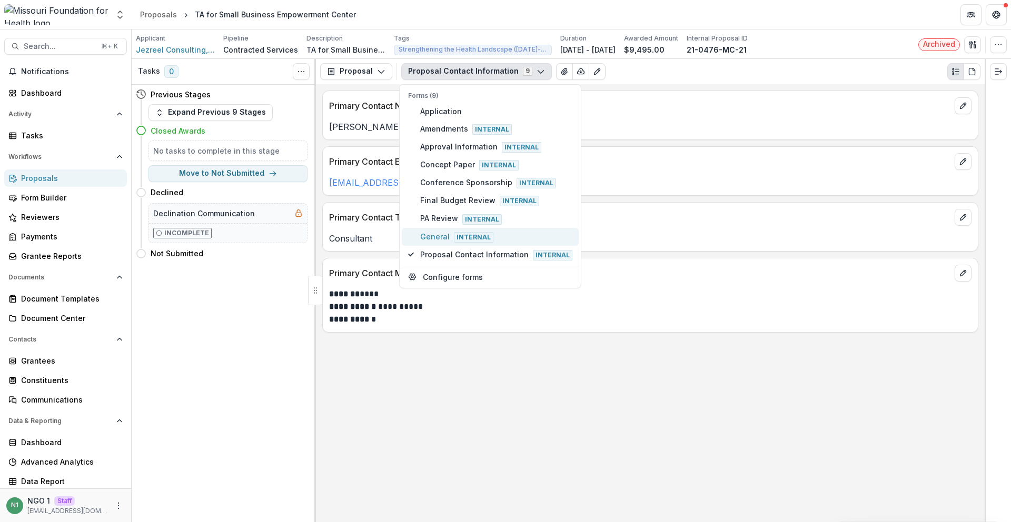
click at [428, 238] on span "General Internal" at bounding box center [496, 237] width 152 height 12
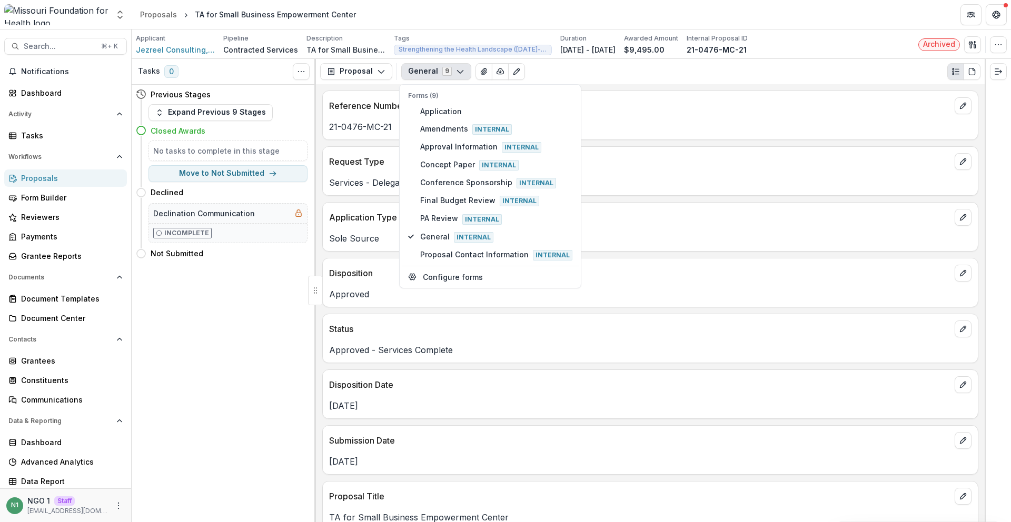
click at [540, 444] on div "Reference Number 21-0476-MC-21 Request Type Services - Delegated Application Ty…" at bounding box center [650, 303] width 669 height 438
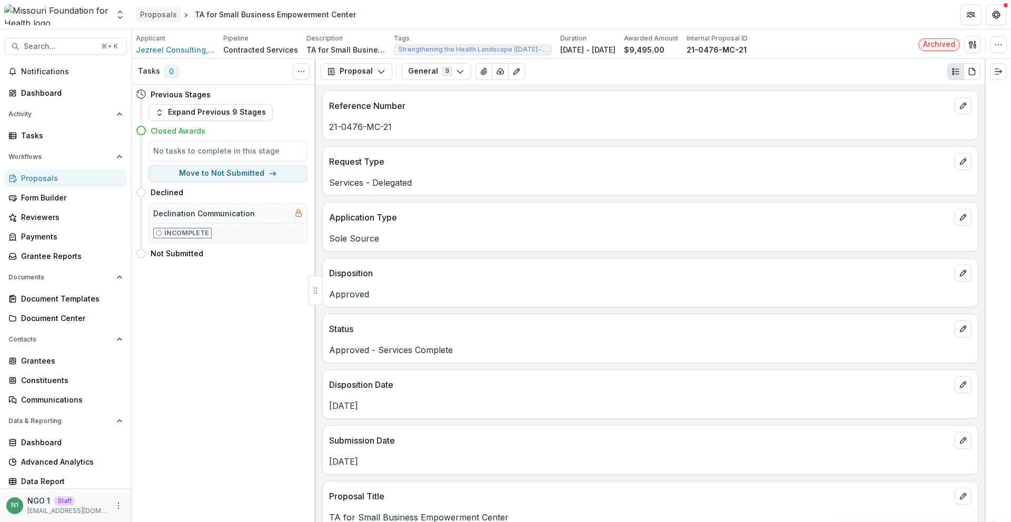
click at [158, 17] on div "Proposals" at bounding box center [158, 14] width 37 height 11
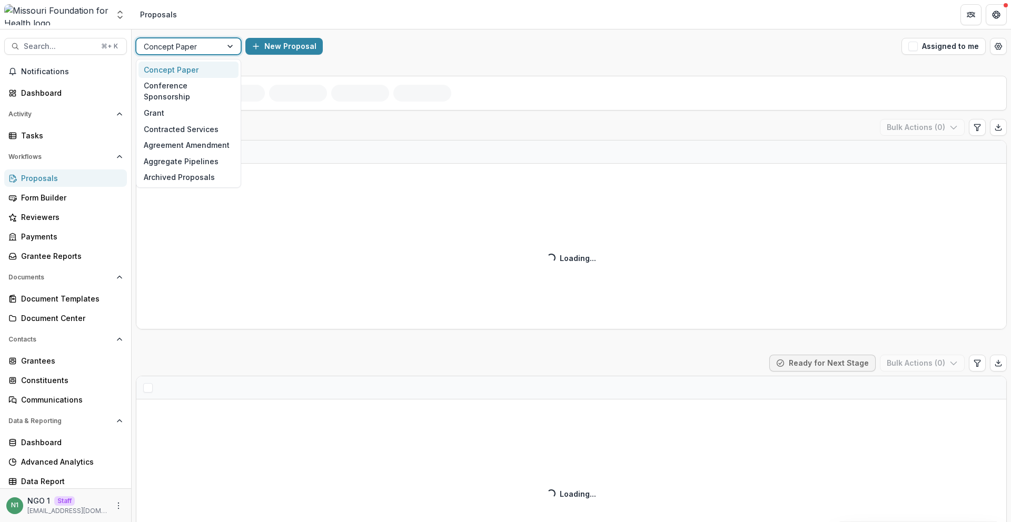
click at [195, 46] on div at bounding box center [179, 46] width 71 height 13
click at [191, 105] on div "Grant" at bounding box center [188, 113] width 100 height 16
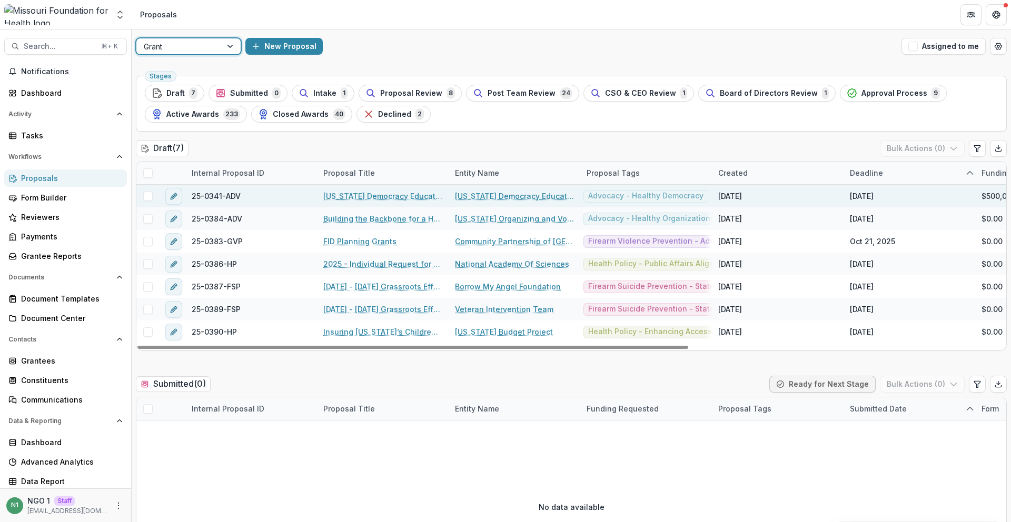
click at [343, 197] on link "Missouri Democracy Education Fund" at bounding box center [382, 196] width 119 height 11
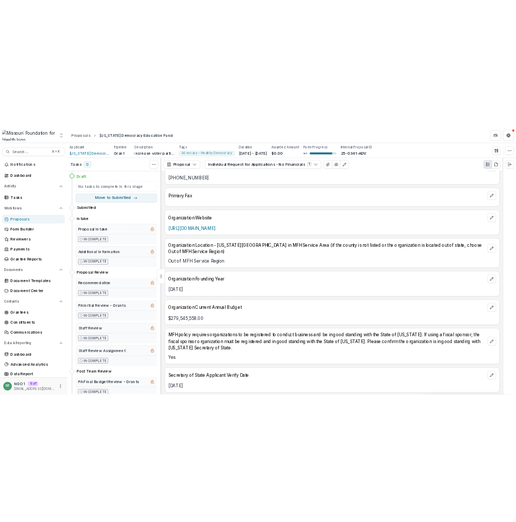
scroll to position [1553, 0]
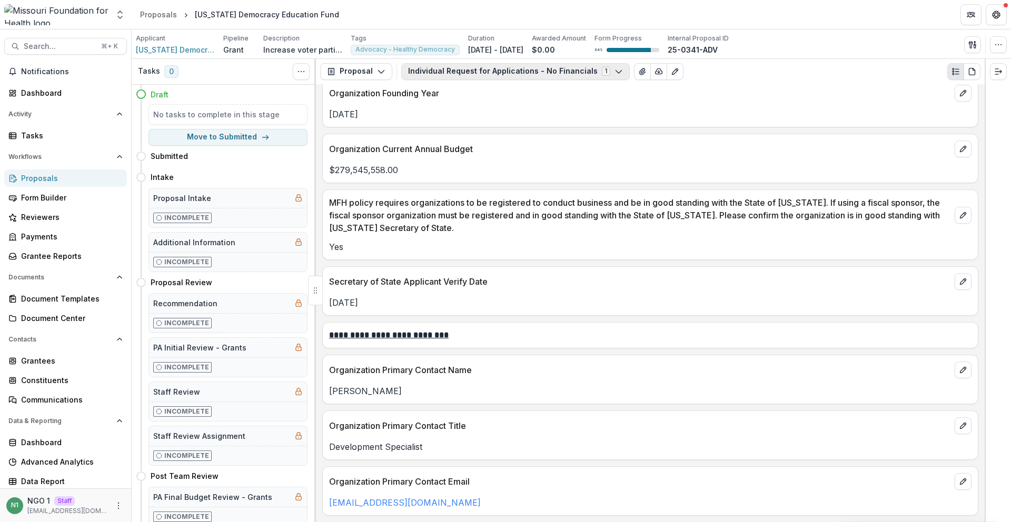
click at [422, 74] on button "Individual Request for Applications - No Financials 1" at bounding box center [515, 71] width 228 height 17
click at [600, 104] on div "Mar 01, 2017" at bounding box center [650, 111] width 655 height 19
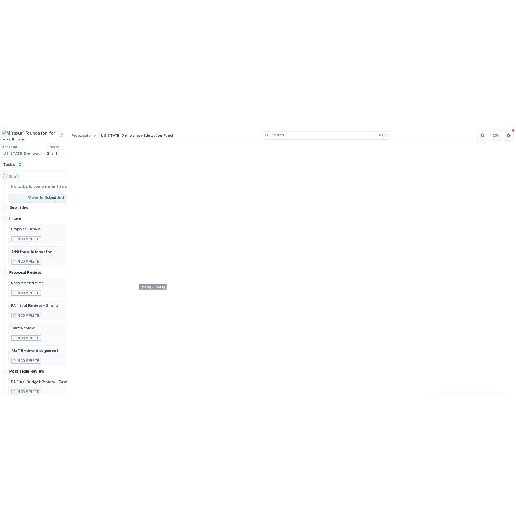
scroll to position [1591, 0]
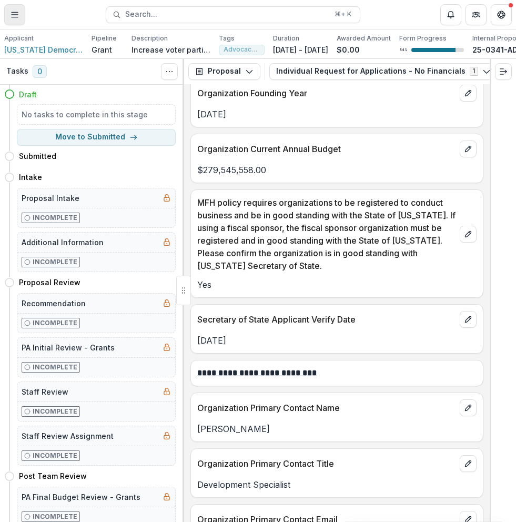
click at [21, 24] on button "Toggle Menu" at bounding box center [14, 14] width 21 height 21
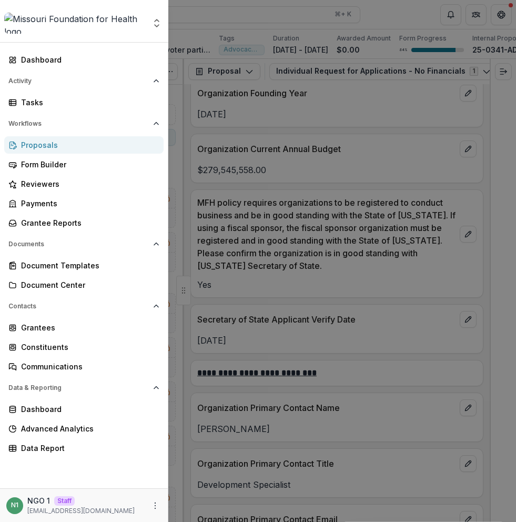
drag, startPoint x: 208, startPoint y: 18, endPoint x: 253, endPoint y: 17, distance: 44.7
click at [208, 18] on div "Team Settings Admin Settings Dashboard Activity Tasks Workflows Proposals Form …" at bounding box center [258, 261] width 516 height 522
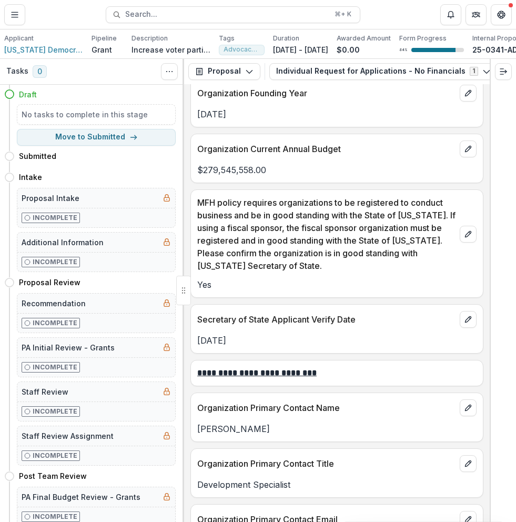
click at [343, 63] on div "Proposal Proposal Payments Reports Grant Agreements Board Summaries Bank Detail…" at bounding box center [337, 71] width 306 height 25
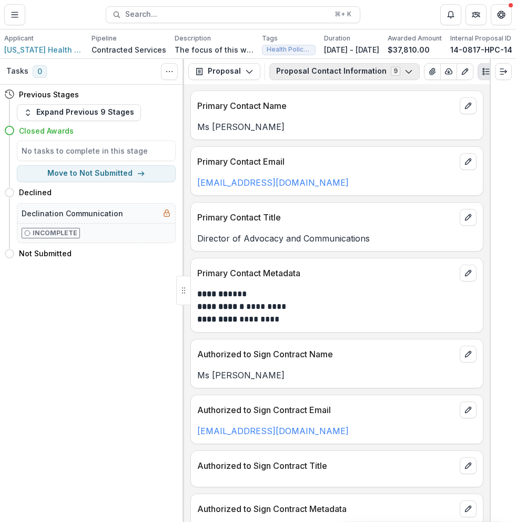
click at [323, 76] on button "Proposal Contact Information 9" at bounding box center [345, 71] width 151 height 17
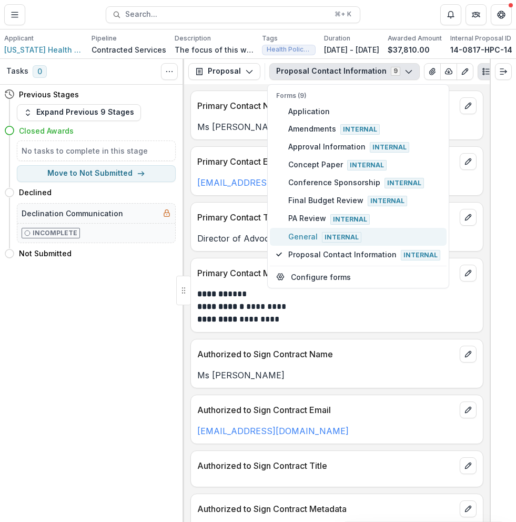
click at [307, 240] on span "General Internal" at bounding box center [364, 237] width 152 height 12
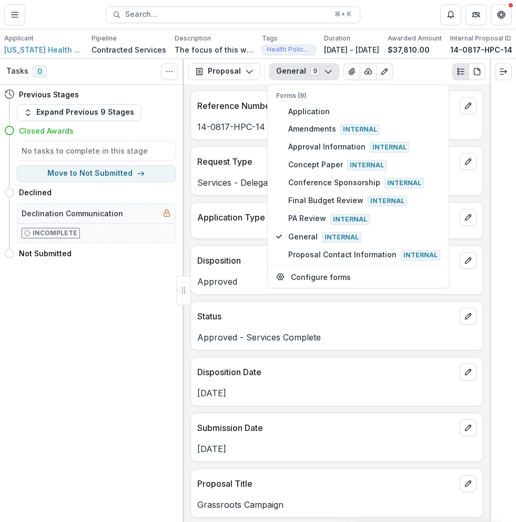
click at [253, 196] on div "Request Type Services - Delegated" at bounding box center [337, 170] width 293 height 49
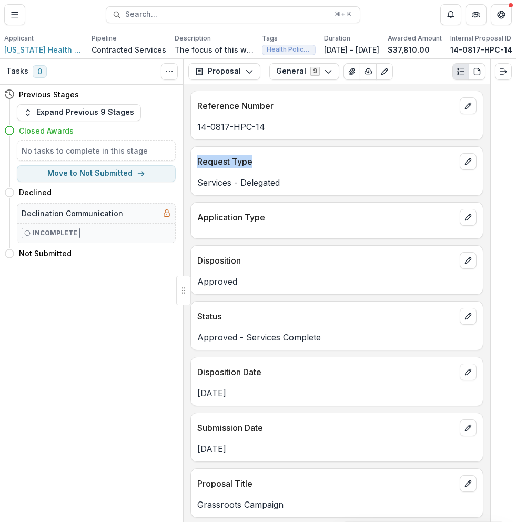
drag, startPoint x: 245, startPoint y: 167, endPoint x: 189, endPoint y: 168, distance: 55.3
click at [189, 168] on div "Reference Number 14-0817-HPC-14 Request Type Services - Delegated Application T…" at bounding box center [337, 303] width 306 height 438
drag, startPoint x: 192, startPoint y: 188, endPoint x: 353, endPoint y: 189, distance: 160.6
click at [353, 189] on div "Services - Delegated" at bounding box center [337, 182] width 292 height 13
click at [351, 189] on p "Services - Delegated" at bounding box center [337, 182] width 280 height 13
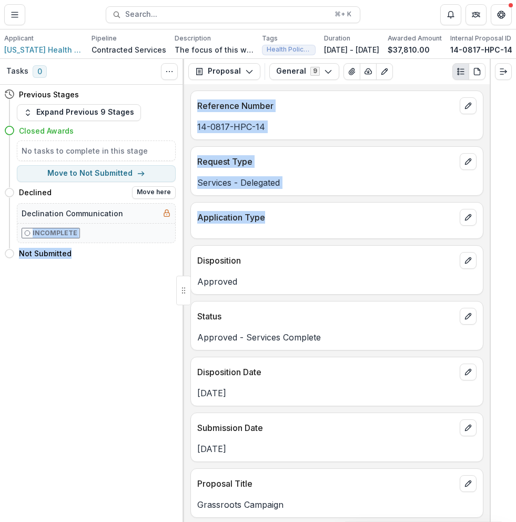
drag, startPoint x: 207, startPoint y: 229, endPoint x: 172, endPoint y: 225, distance: 35.5
click at [172, 225] on div "Tasks 0 Show Cancelled Tasks Previous Stages Expand Previous 9 Stages Closed Aw…" at bounding box center [258, 290] width 516 height 463
click at [221, 224] on p "Application Type" at bounding box center [326, 217] width 258 height 13
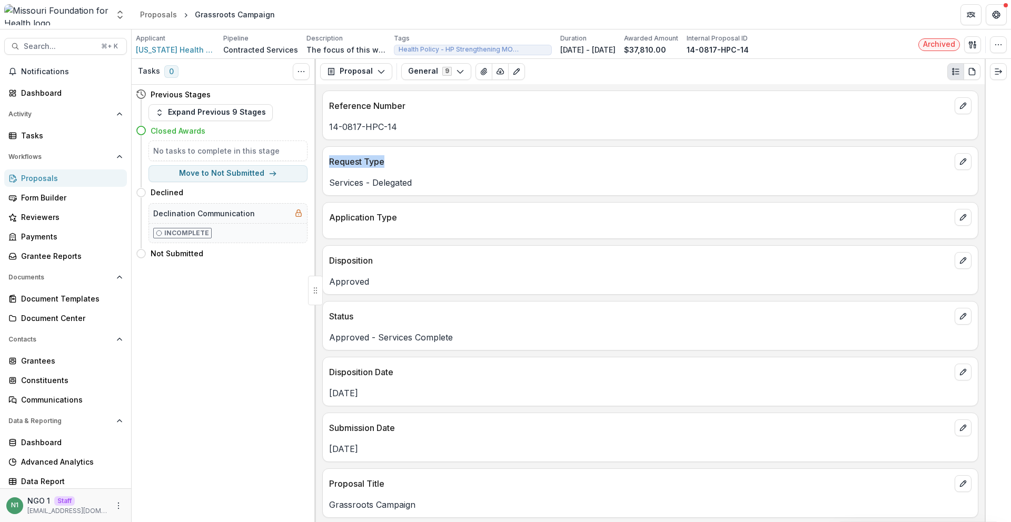
drag, startPoint x: 335, startPoint y: 154, endPoint x: 324, endPoint y: 155, distance: 11.1
click at [324, 155] on div "Request Type" at bounding box center [650, 158] width 655 height 23
drag, startPoint x: 357, startPoint y: 185, endPoint x: 328, endPoint y: 185, distance: 28.4
click at [319, 185] on div "Reference Number 14-0817-HPC-14 Request Type Services - Delegated Application T…" at bounding box center [650, 303] width 669 height 438
click at [427, 167] on p "Request Type" at bounding box center [639, 161] width 621 height 13
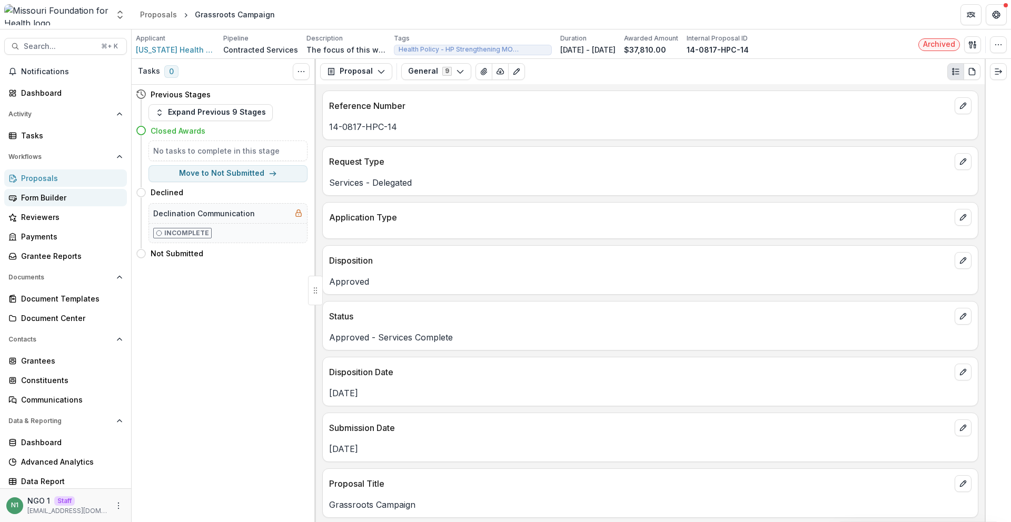
click at [77, 194] on div "Form Builder" at bounding box center [69, 197] width 97 height 11
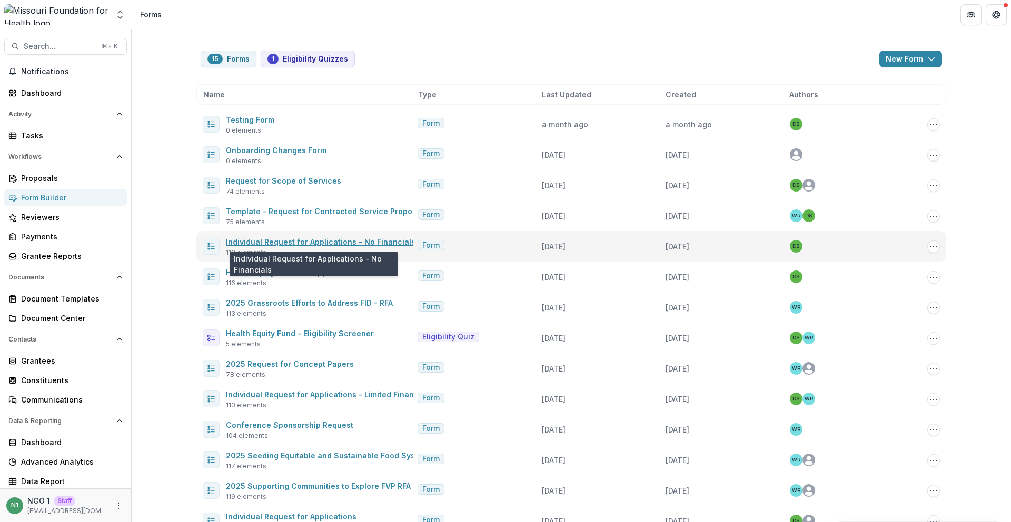
click at [318, 241] on link "Individual Request for Applications - No Financials" at bounding box center [320, 241] width 189 height 9
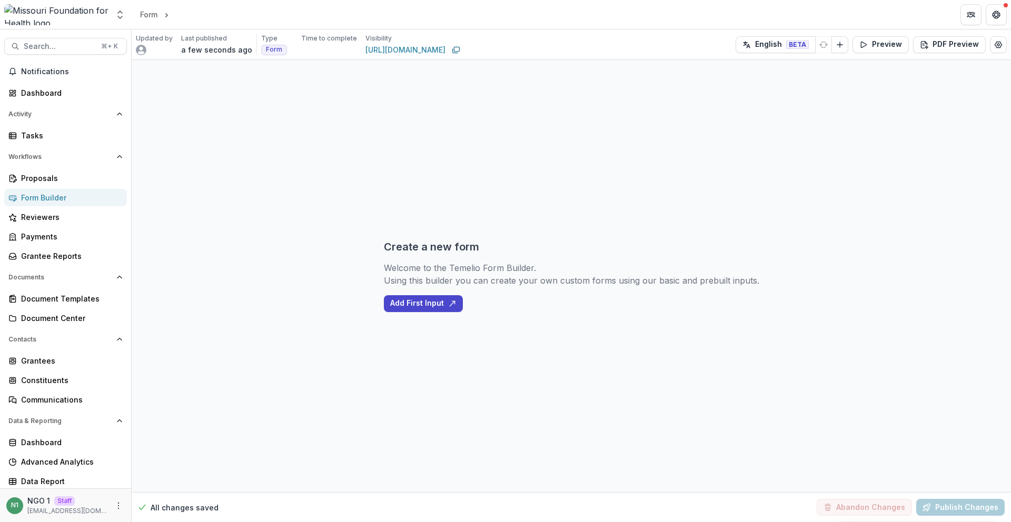
select select "********"
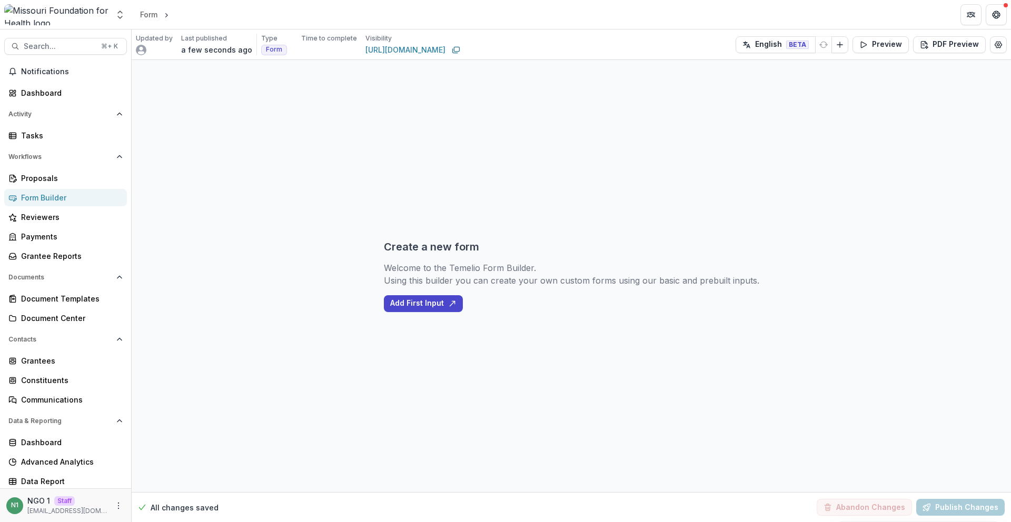
select select "********"
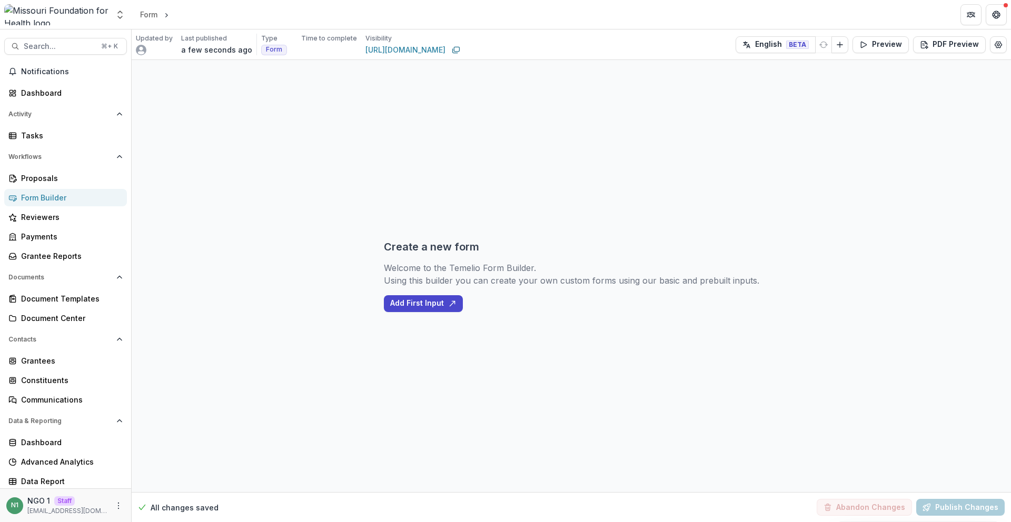
select select "********"
select select "**********"
select select "********"
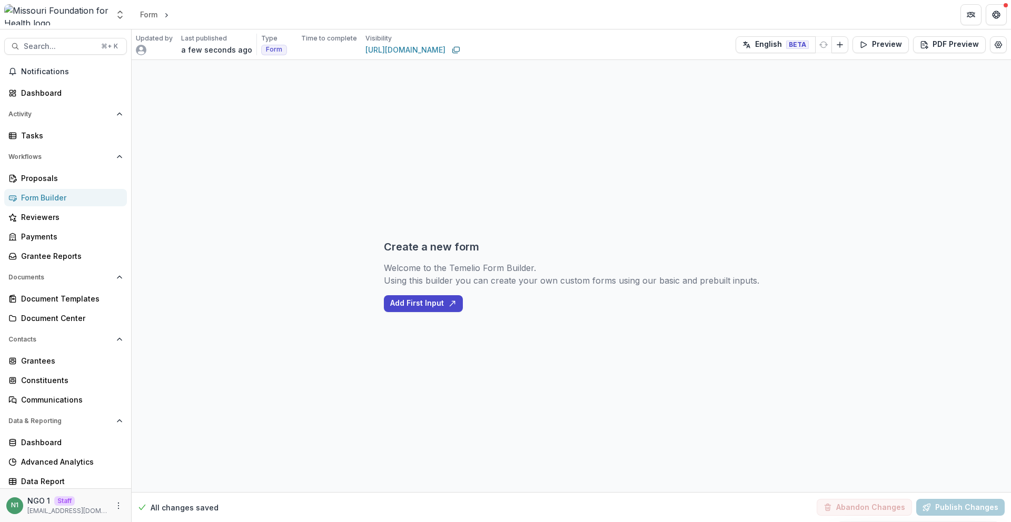
select select "********"
select select "**********"
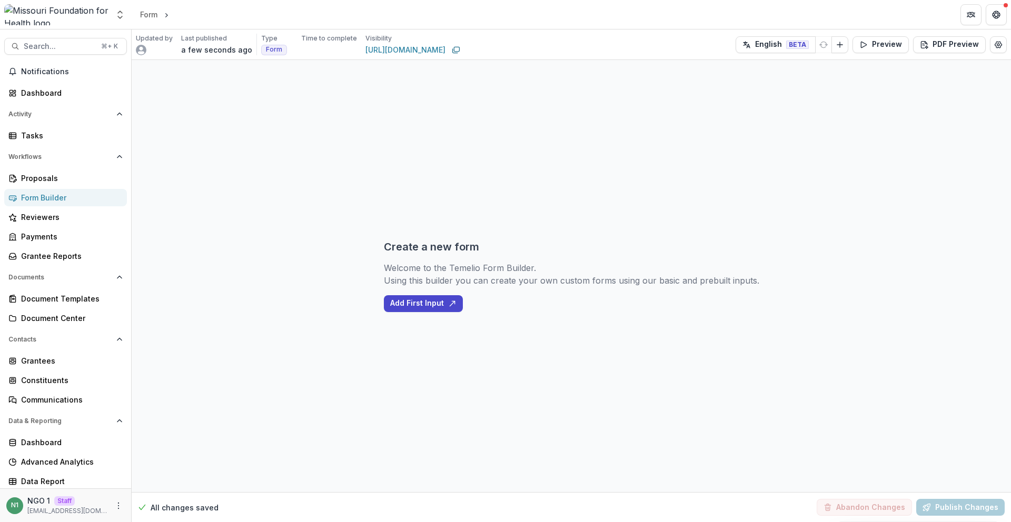
select select "**********"
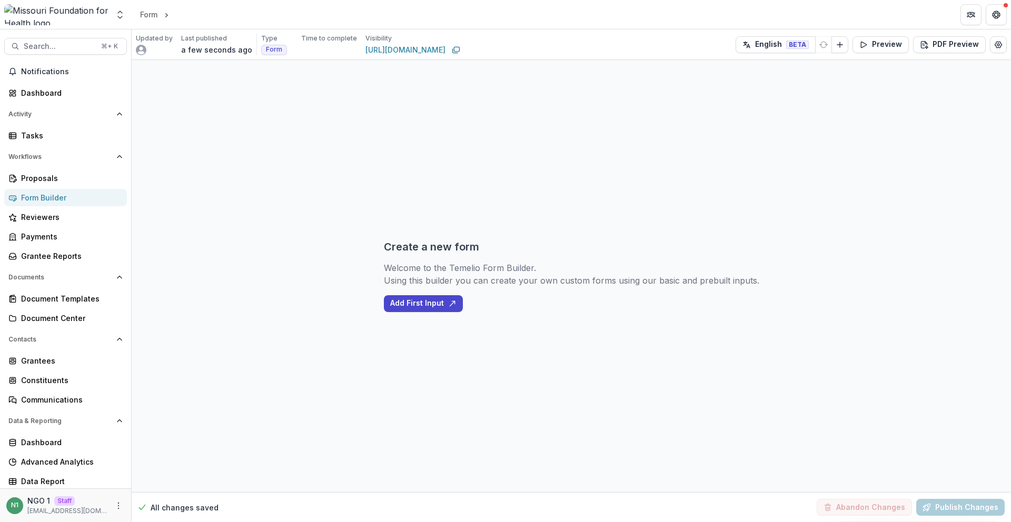
select select "**********"
select select "********"
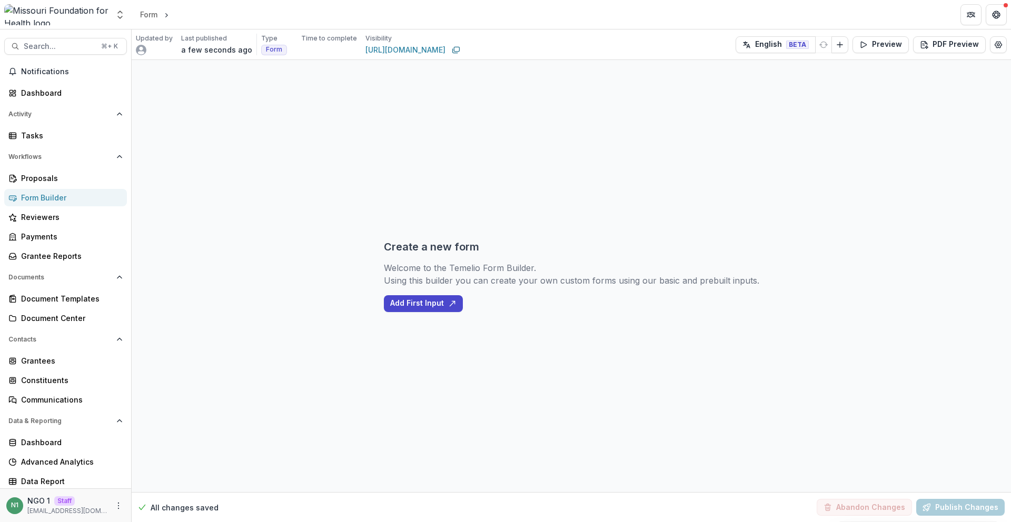
select select "**********"
select select "********"
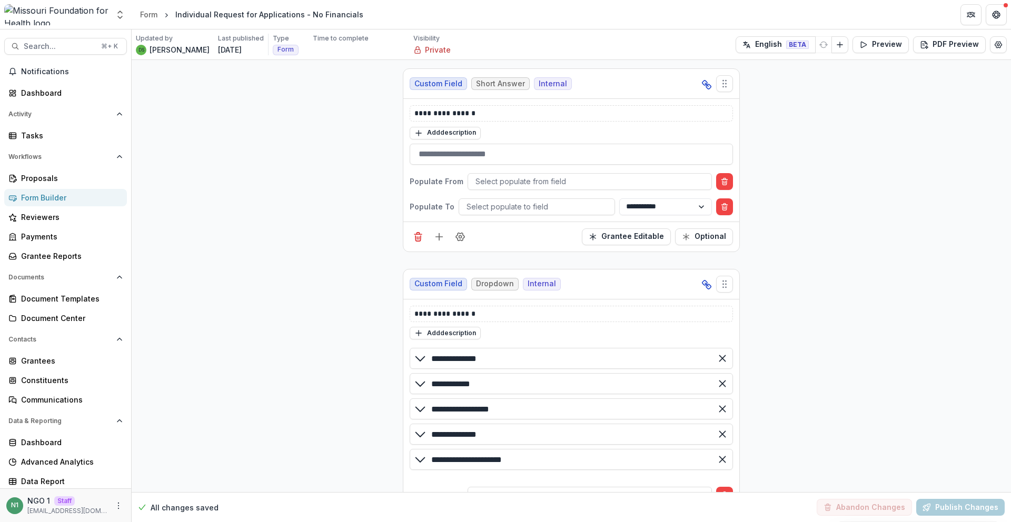
click at [516, 512] on select "**********" at bounding box center [665, 520] width 93 height 17
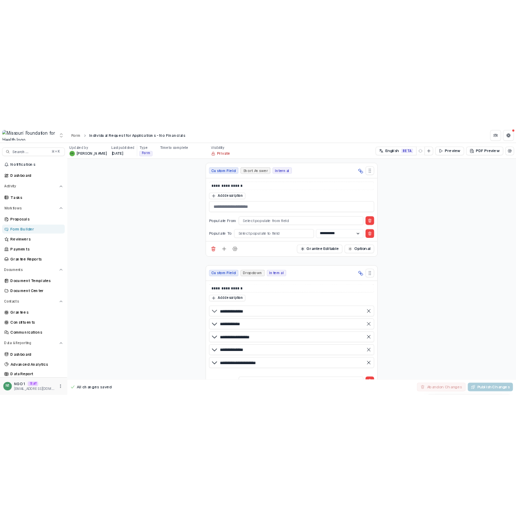
scroll to position [211, 0]
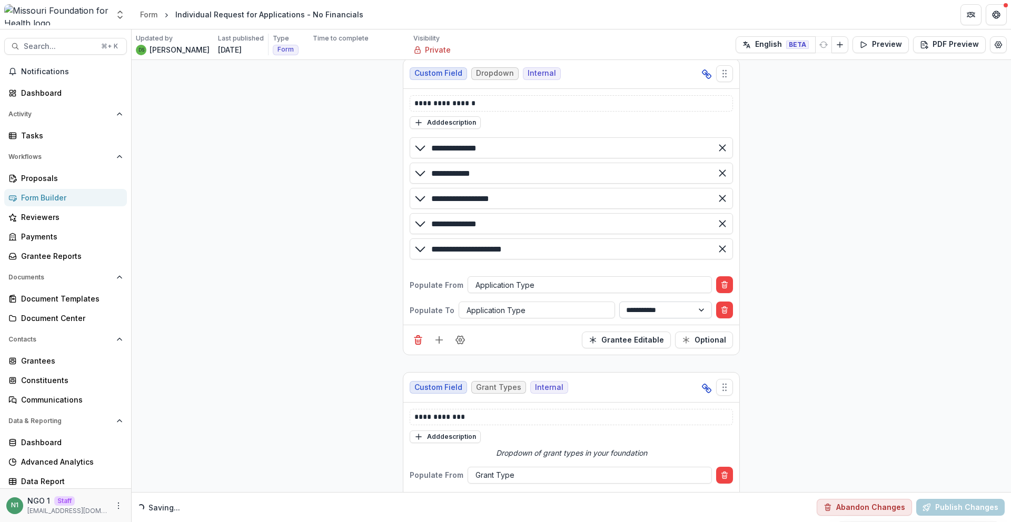
select select "**********"
click at [516, 302] on select "**********" at bounding box center [665, 310] width 93 height 17
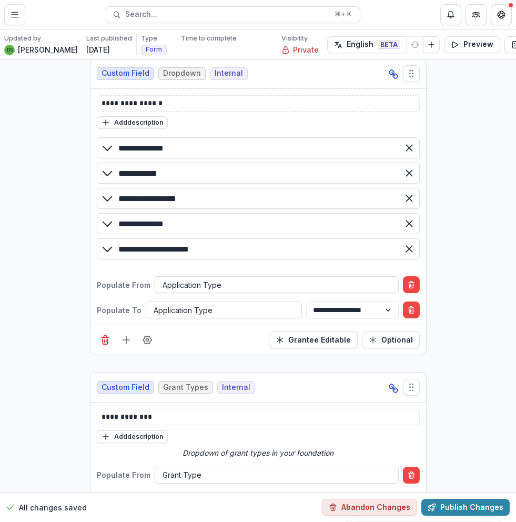
click at [461, 502] on button "Publish Changes" at bounding box center [466, 507] width 88 height 17
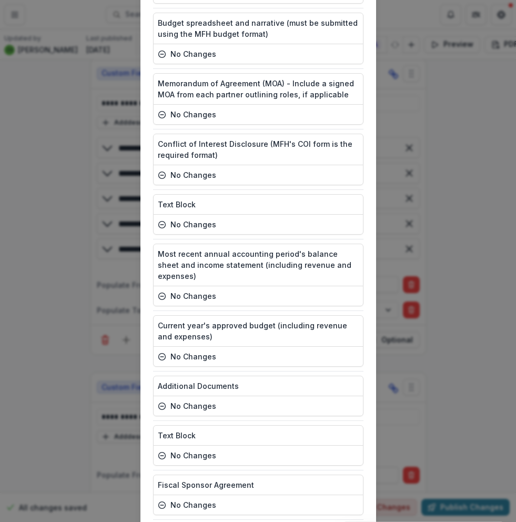
scroll to position [5572, 0]
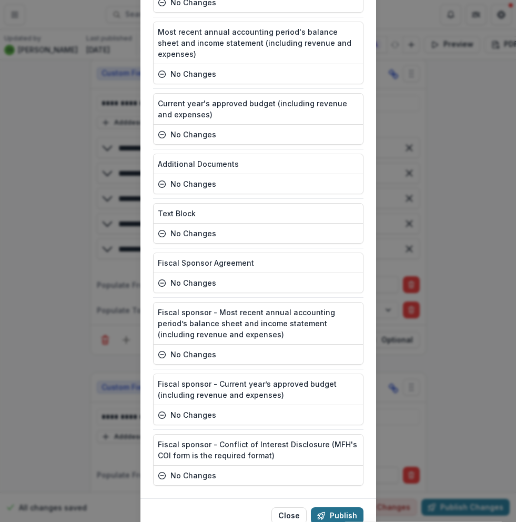
click at [344, 507] on button "Publish" at bounding box center [337, 515] width 53 height 17
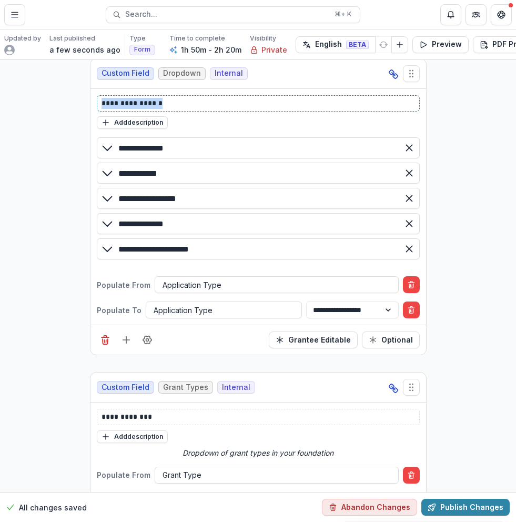
drag, startPoint x: 140, startPoint y: 105, endPoint x: 68, endPoint y: 102, distance: 72.2
copy p "**********"
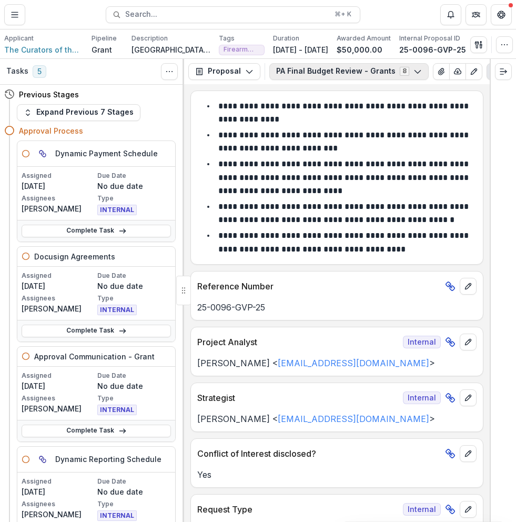
click at [385, 79] on button "PA Final Budget Review - Grants 8" at bounding box center [349, 71] width 159 height 17
